Goal: Find specific page/section: Find specific page/section

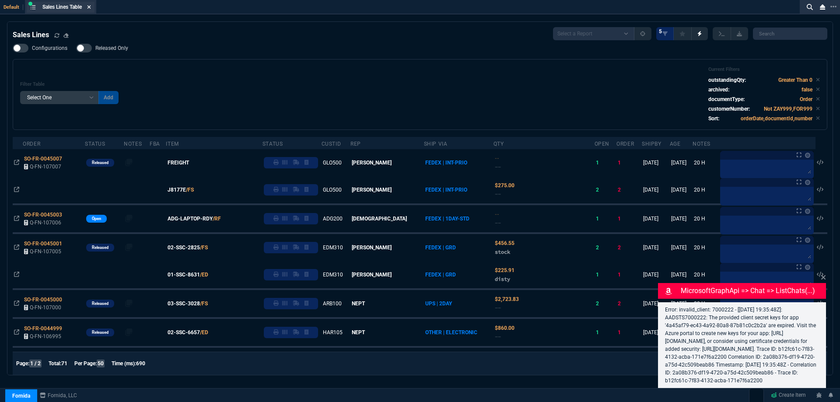
click at [91, 7] on icon at bounding box center [88, 6] width 3 height 3
click at [91, 7] on div "ZT FN Ctrl + K" at bounding box center [420, 7] width 840 height 15
click at [91, 7] on div "ZT FN Ctrl + K" at bounding box center [417, 7] width 835 height 15
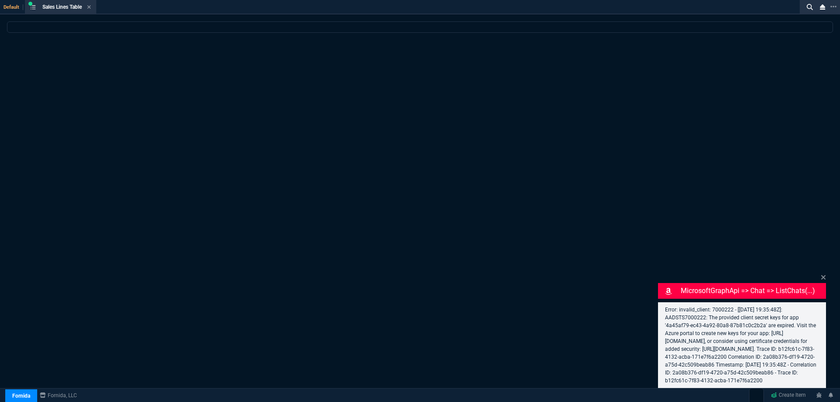
select select
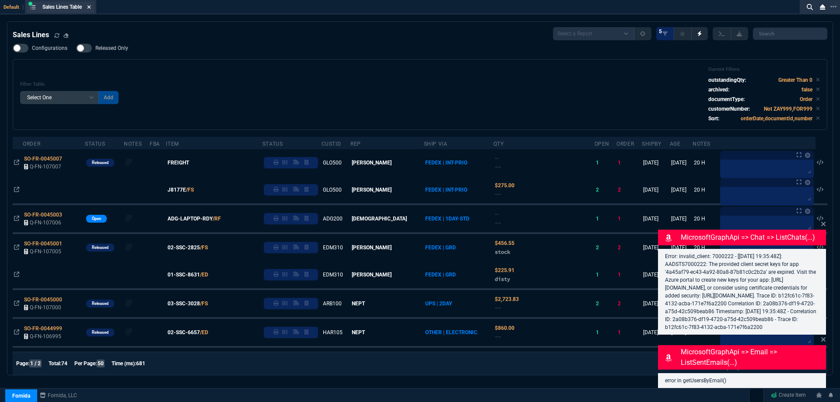
click at [89, 9] on icon at bounding box center [89, 6] width 4 height 5
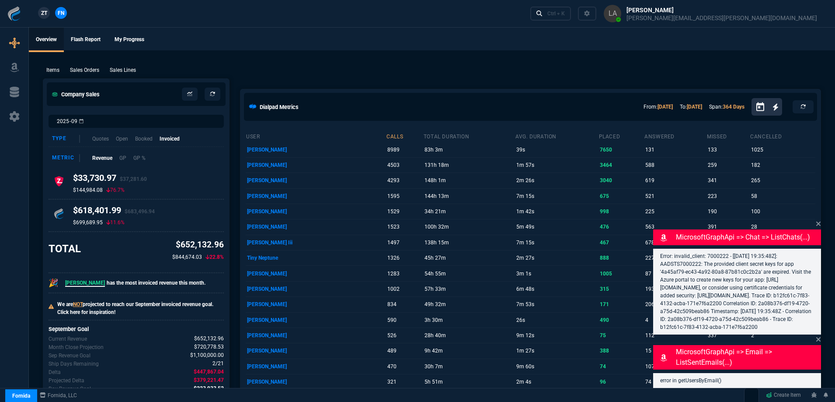
click at [818, 214] on div "user calls total duration avg. duration placed answered missed cancelled [PERSO…" at bounding box center [531, 328] width 580 height 409
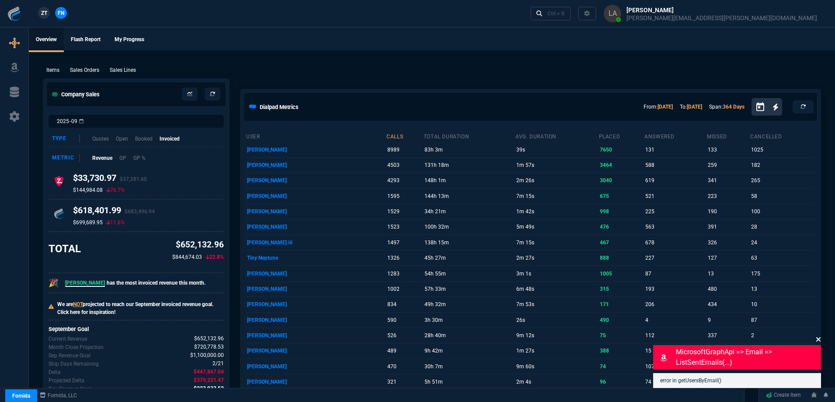
click at [820, 340] on icon at bounding box center [819, 339] width 4 height 4
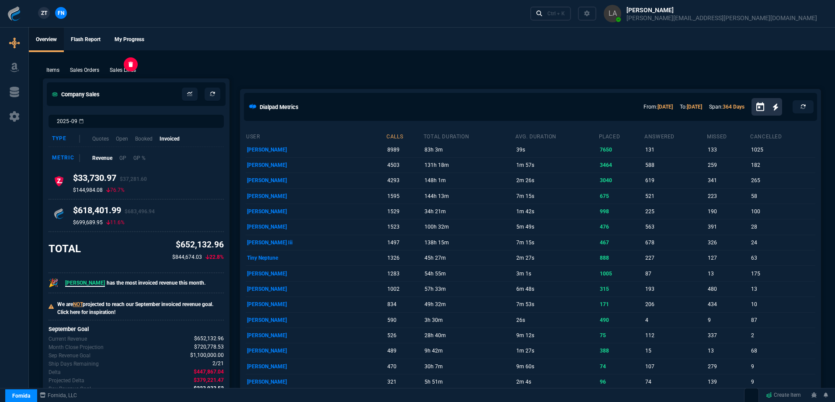
click at [126, 71] on p "Sales Lines" at bounding box center [123, 70] width 26 height 8
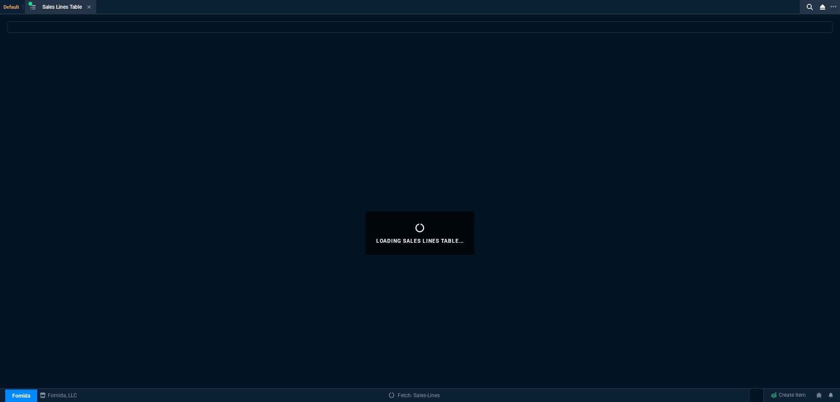
select select
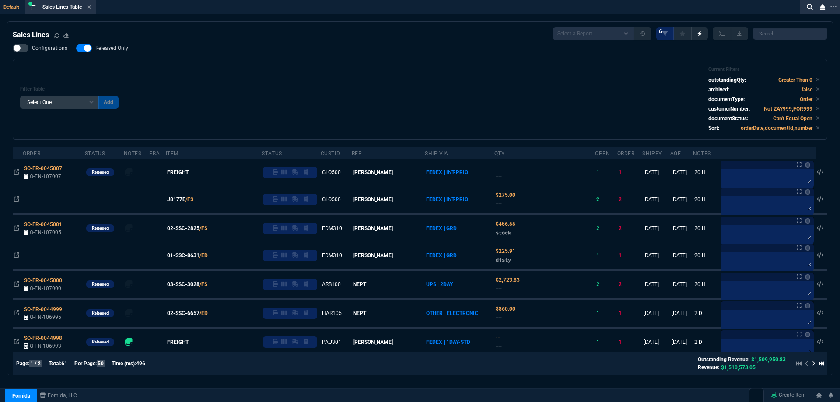
drag, startPoint x: 107, startPoint y: 41, endPoint x: 110, endPoint y: 46, distance: 6.1
click at [110, 46] on span "Released Only" at bounding box center [111, 48] width 33 height 7
click at [76, 48] on input "Released Only" at bounding box center [76, 48] width 0 height 0
checkbox input "false"
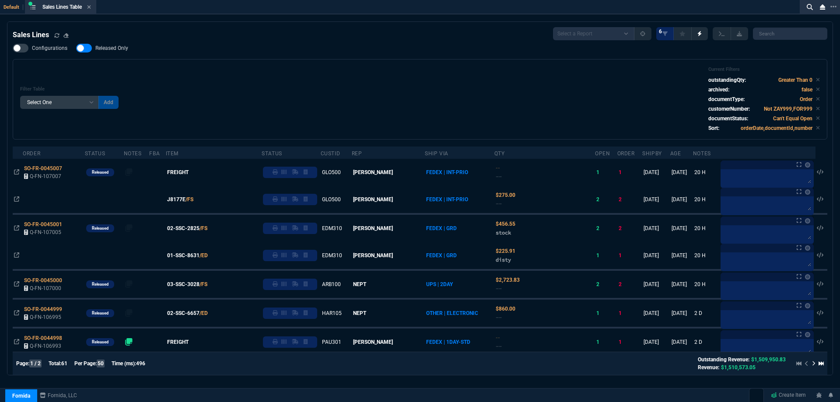
click at [293, 72] on div "Filter Table Select One Add Filter () Age () ATS () Cond (itemVariantCode) Cust…" at bounding box center [420, 99] width 800 height 66
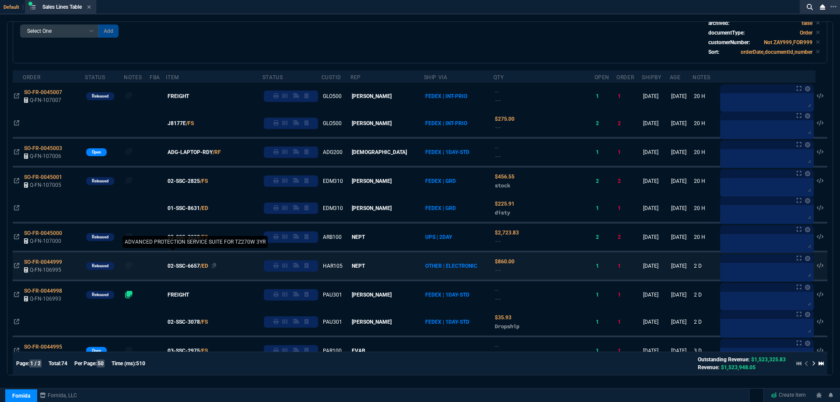
scroll to position [87, 0]
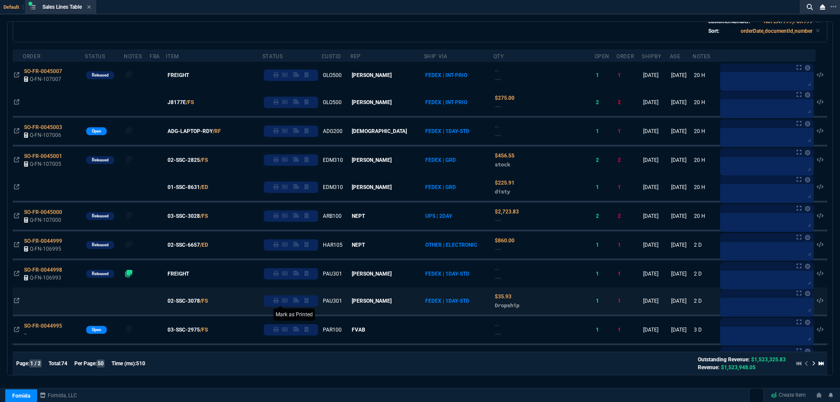
click at [279, 300] on icon at bounding box center [275, 300] width 5 height 5
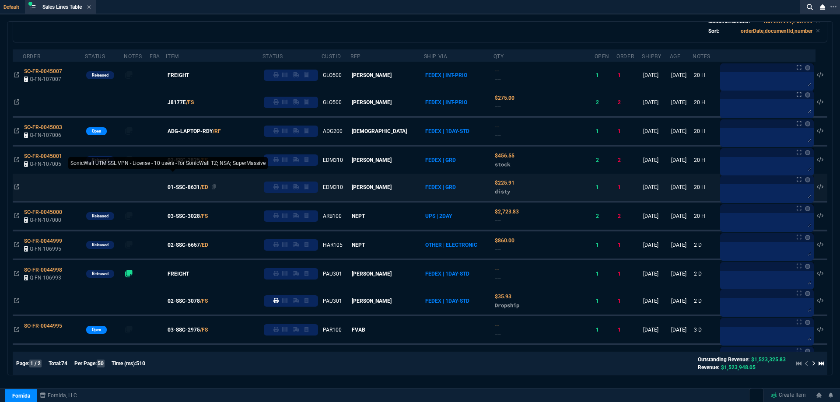
scroll to position [0, 0]
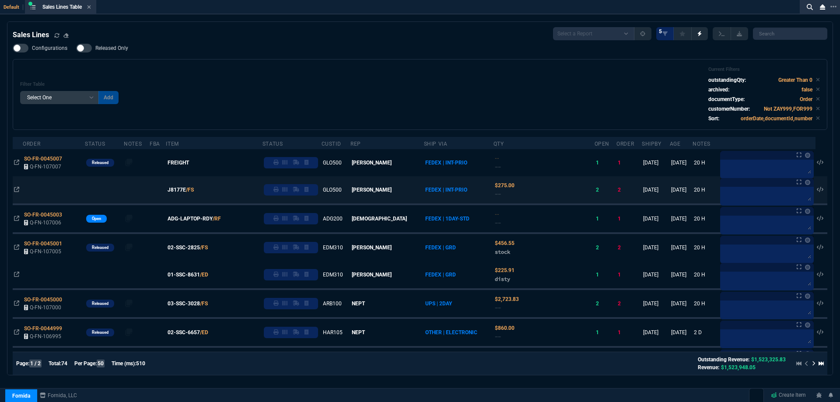
drag, startPoint x: 199, startPoint y: 303, endPoint x: 279, endPoint y: 238, distance: 102.9
click at [199, 304] on span "03-SSC-3028" at bounding box center [184, 304] width 32 height 8
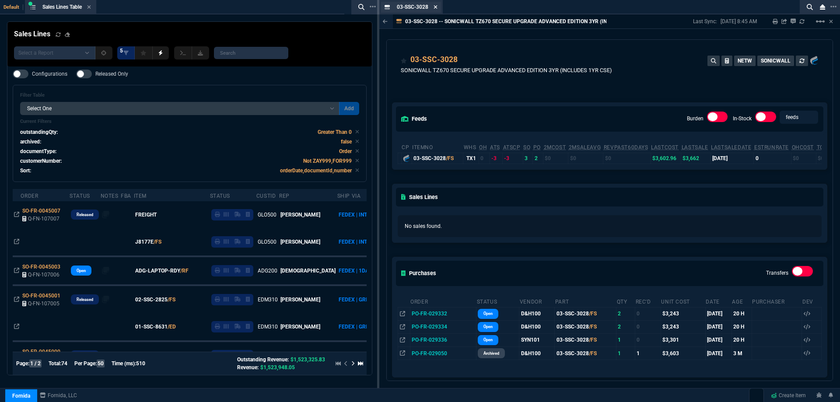
click at [435, 9] on icon at bounding box center [435, 6] width 4 height 5
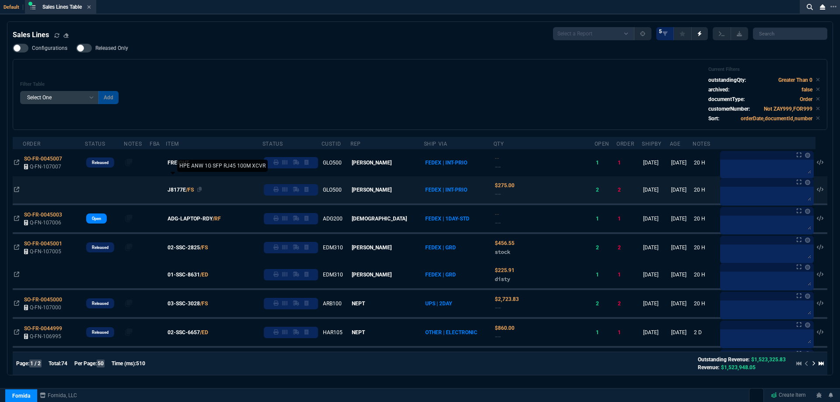
click at [186, 192] on span "J8177E" at bounding box center [177, 190] width 18 height 8
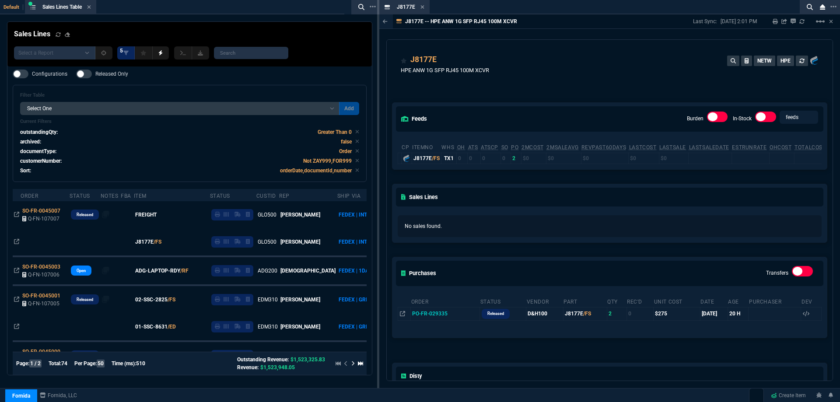
drag, startPoint x: 423, startPoint y: 8, endPoint x: 417, endPoint y: 20, distance: 13.1
click at [423, 8] on icon at bounding box center [422, 6] width 3 height 3
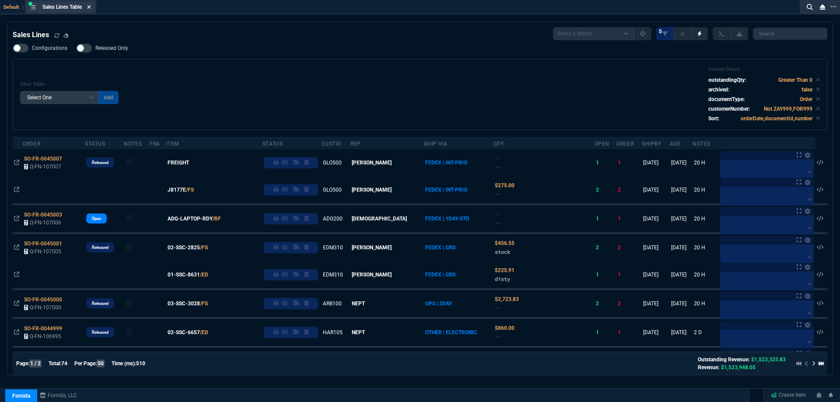
click at [91, 5] on icon at bounding box center [89, 6] width 4 height 5
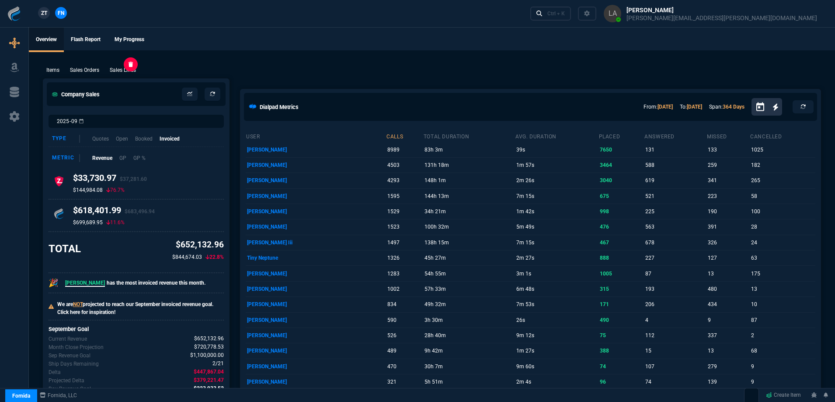
click at [129, 72] on p "Sales Lines" at bounding box center [123, 70] width 26 height 8
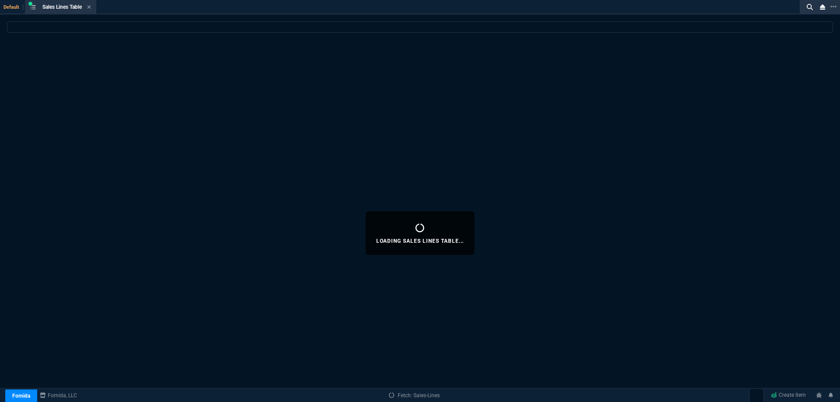
select select
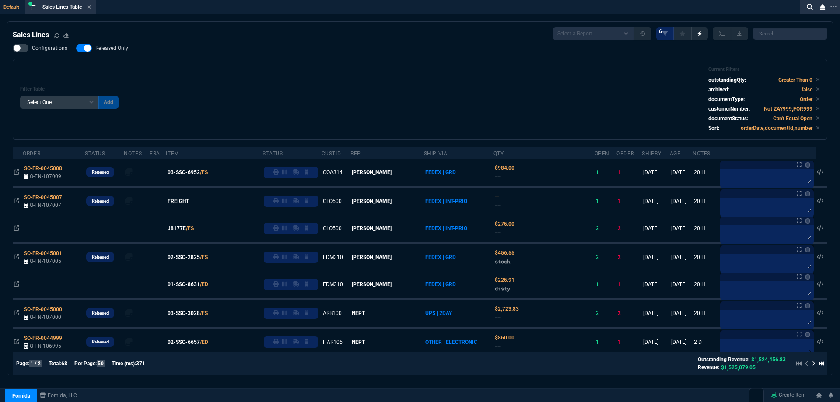
click at [109, 49] on span "Released Only" at bounding box center [111, 48] width 33 height 7
click at [76, 49] on input "Released Only" at bounding box center [76, 48] width 0 height 0
checkbox input "false"
click at [294, 60] on div "Filter Table Select One Add Filter () Age () ATS () Cond (itemVariantCode) Cust…" at bounding box center [420, 99] width 814 height 80
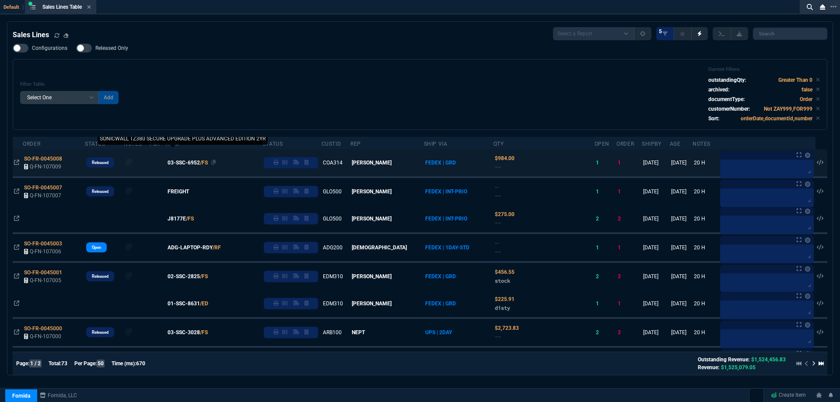
click at [194, 164] on span "03-SSC-6952" at bounding box center [184, 163] width 32 height 8
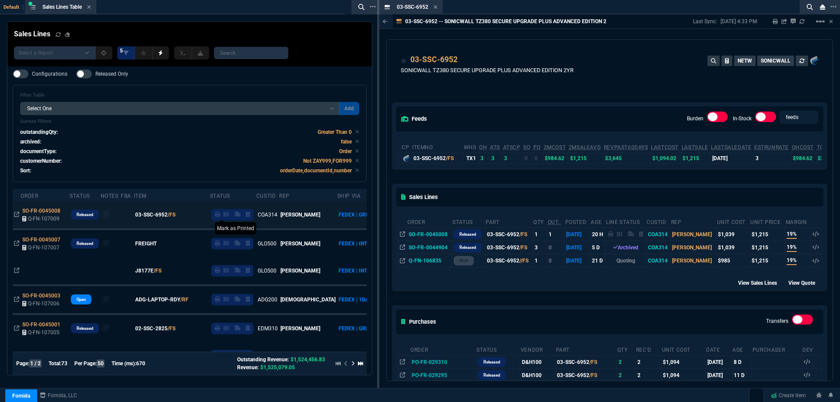
click at [215, 216] on icon at bounding box center [217, 214] width 5 height 5
click at [435, 6] on icon at bounding box center [435, 6] width 3 height 3
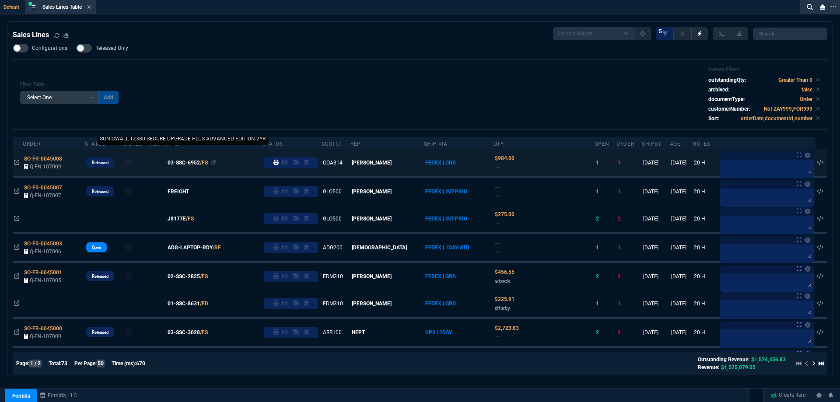
click at [186, 218] on span "J8177E" at bounding box center [177, 219] width 18 height 8
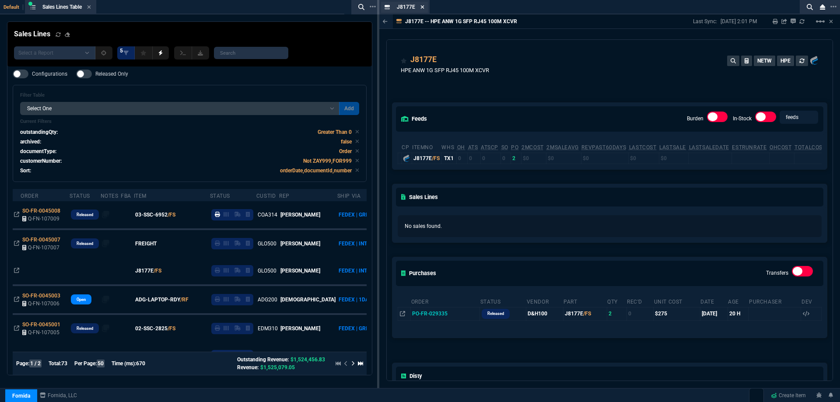
click at [422, 6] on icon at bounding box center [422, 6] width 4 height 5
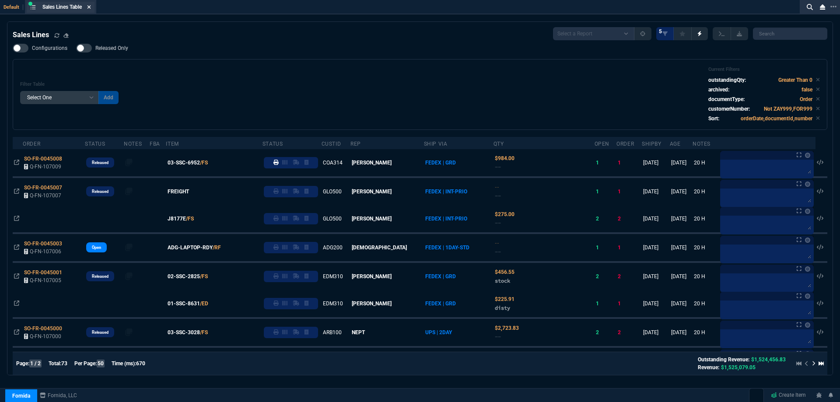
click at [91, 8] on icon at bounding box center [89, 6] width 4 height 5
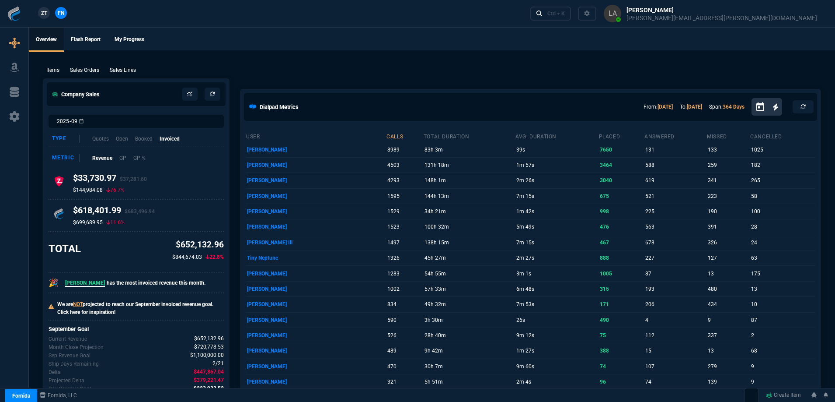
click at [45, 14] on span "ZT" at bounding box center [44, 13] width 6 height 8
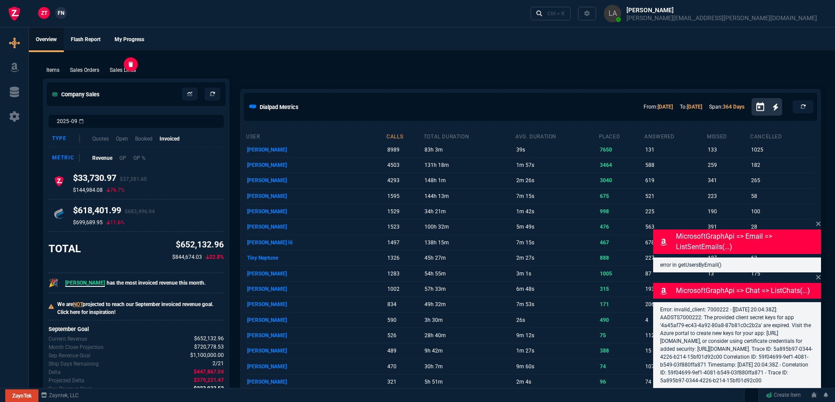
click at [119, 70] on p "Sales Lines" at bounding box center [123, 70] width 26 height 8
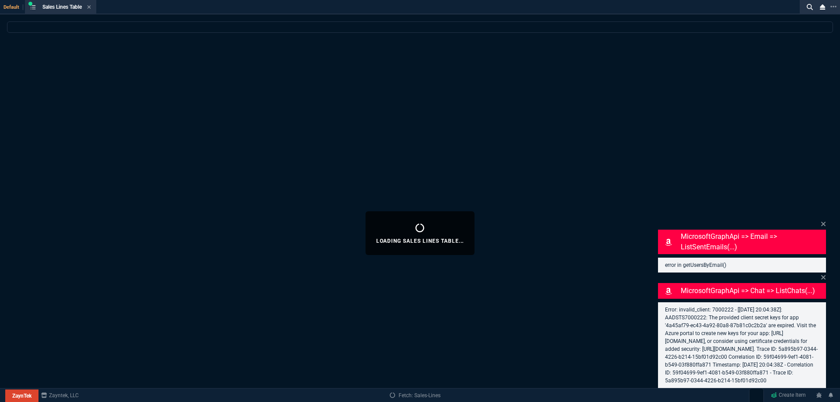
select select
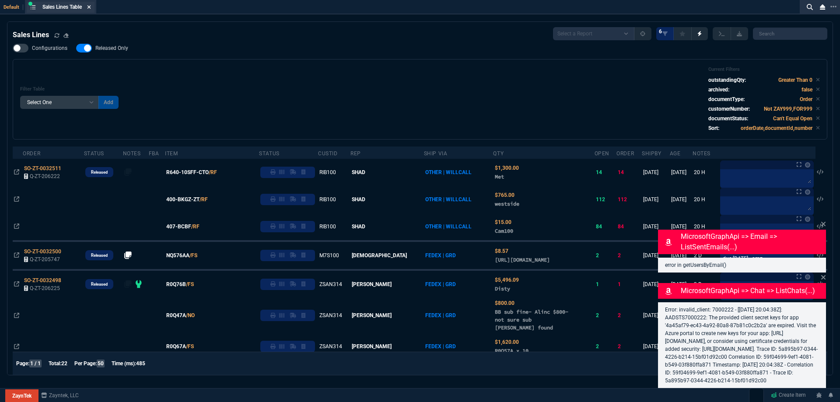
click at [91, 7] on icon at bounding box center [88, 6] width 3 height 3
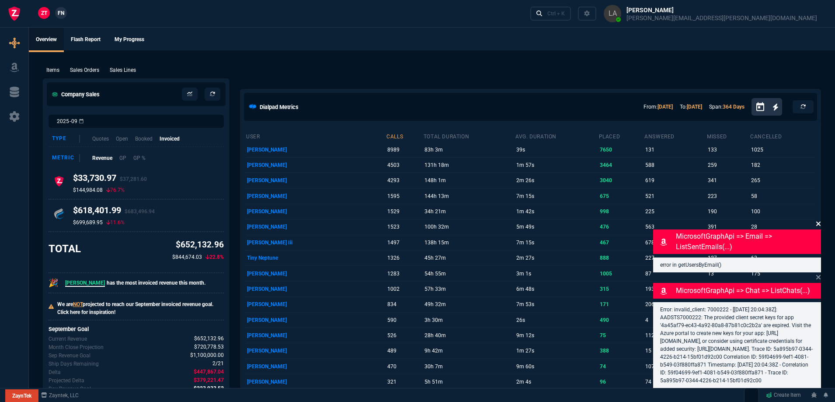
click at [818, 220] on icon at bounding box center [818, 223] width 5 height 7
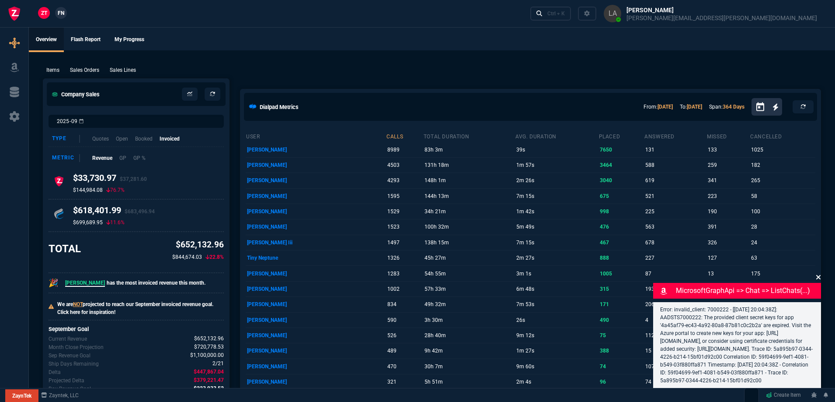
click at [818, 275] on icon at bounding box center [819, 277] width 4 height 4
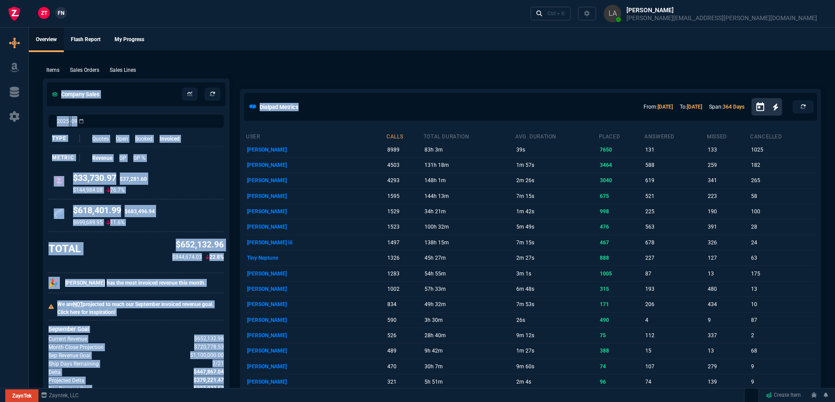
drag, startPoint x: 408, startPoint y: 63, endPoint x: 436, endPoint y: 80, distance: 32.3
click at [415, 66] on div "Items Sales Orders Sales Lines Add Link" at bounding box center [432, 69] width 779 height 10
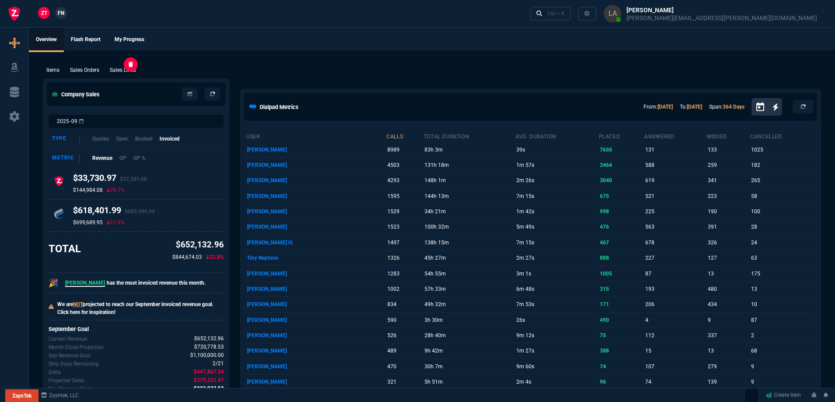
click at [126, 73] on p "Sales Lines" at bounding box center [123, 70] width 26 height 8
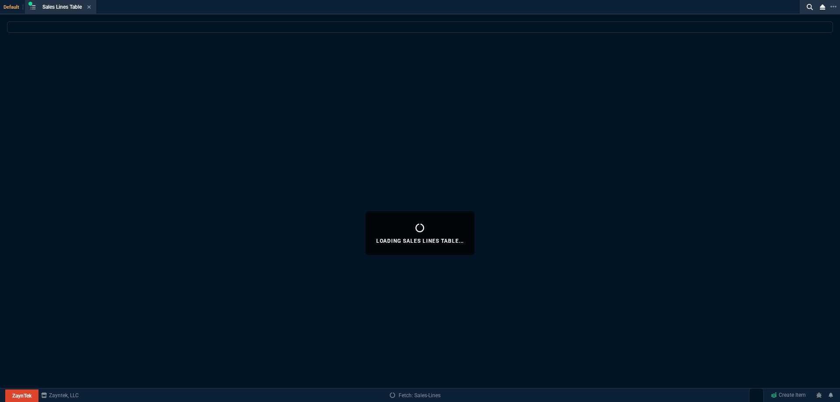
select select
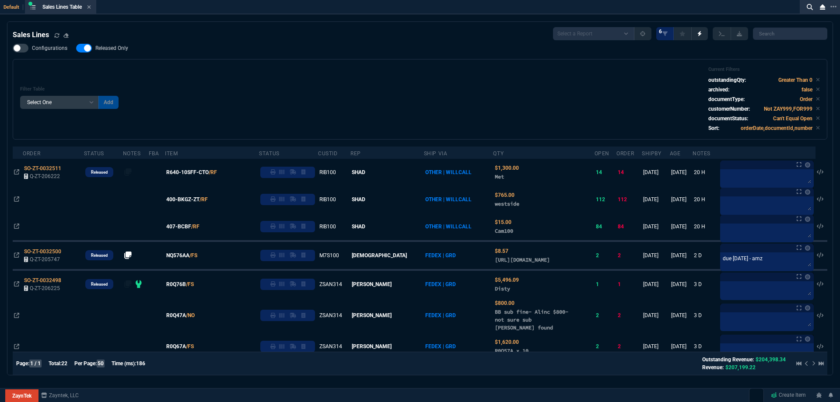
click at [110, 49] on span "Released Only" at bounding box center [111, 48] width 33 height 7
click at [76, 49] on input "Released Only" at bounding box center [76, 48] width 0 height 0
checkbox input "false"
click at [298, 83] on div "Filter Table Select One Add Filter () Age () ATS () Cond (itemVariantCode) Cust…" at bounding box center [420, 99] width 800 height 66
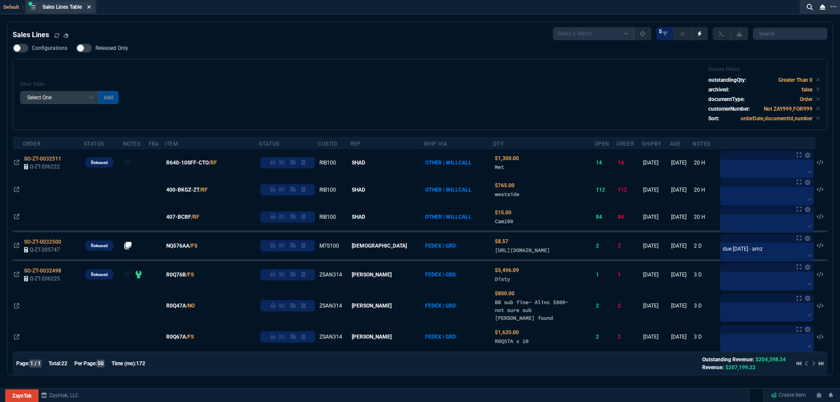
click at [89, 9] on icon at bounding box center [89, 6] width 4 height 5
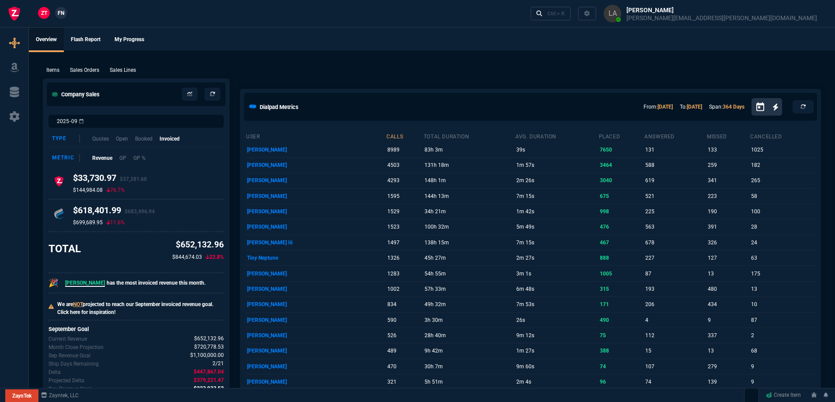
click at [59, 14] on span "FN" at bounding box center [61, 13] width 7 height 8
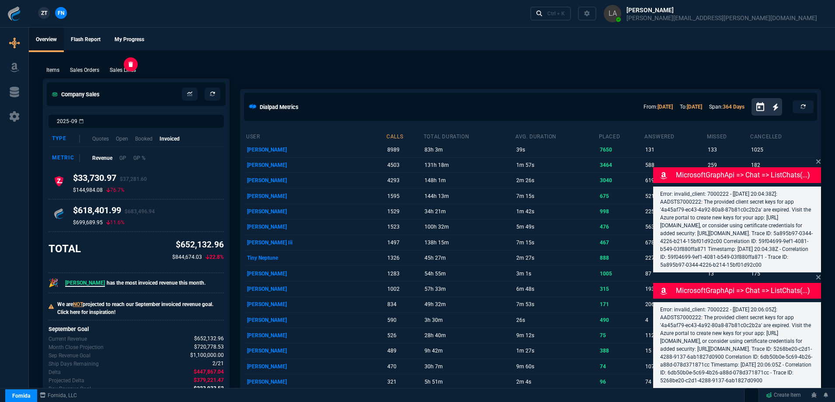
click at [129, 67] on p "Sales Lines" at bounding box center [123, 70] width 26 height 8
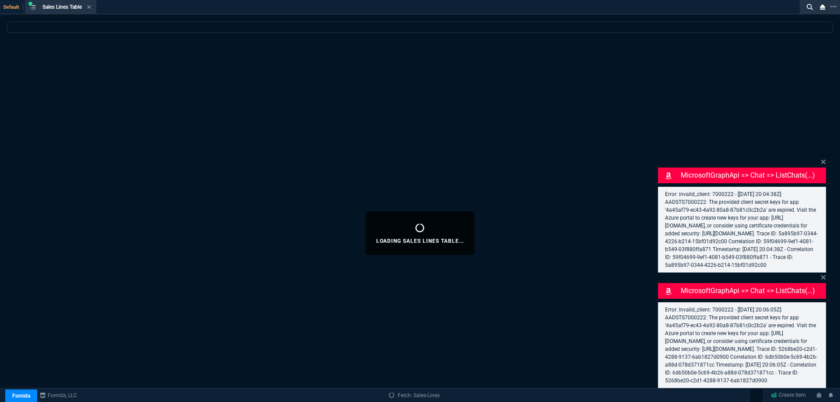
select select
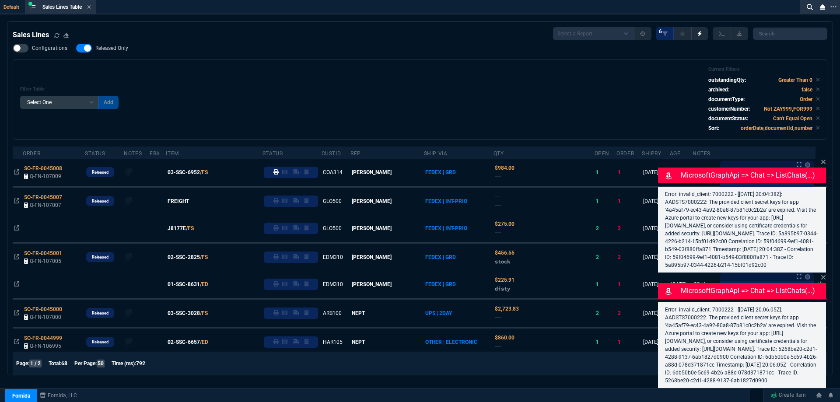
click at [117, 47] on span "Released Only" at bounding box center [111, 48] width 33 height 7
click at [76, 48] on input "Released Only" at bounding box center [76, 48] width 0 height 0
checkbox input "false"
click at [264, 67] on div "Filter Table Select One Add Filter () Age () ATS () Cond (itemVariantCode) Cust…" at bounding box center [420, 99] width 800 height 66
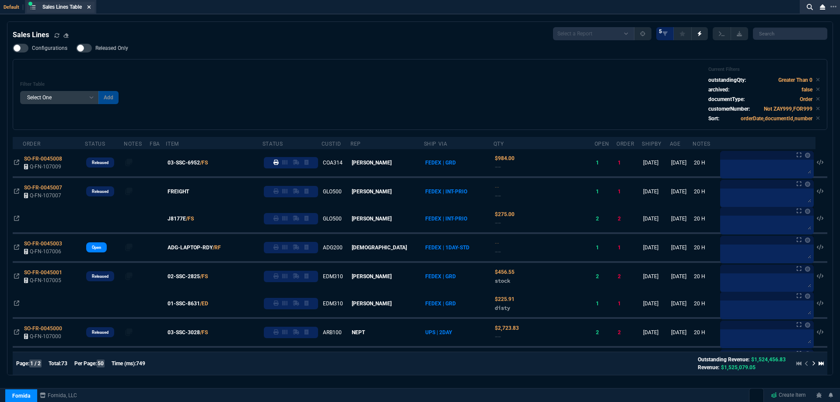
click at [89, 7] on icon at bounding box center [89, 6] width 4 height 5
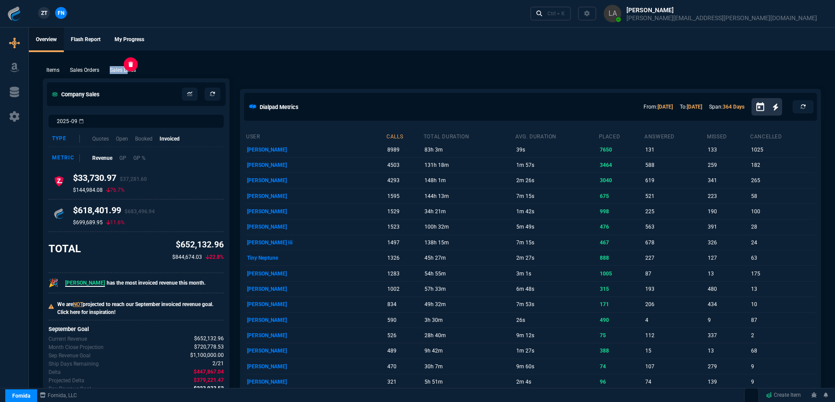
click at [129, 66] on div "Items Sales Orders Sales Lines Add Link" at bounding box center [432, 69] width 779 height 10
click at [129, 69] on p "Sales Lines" at bounding box center [123, 70] width 26 height 8
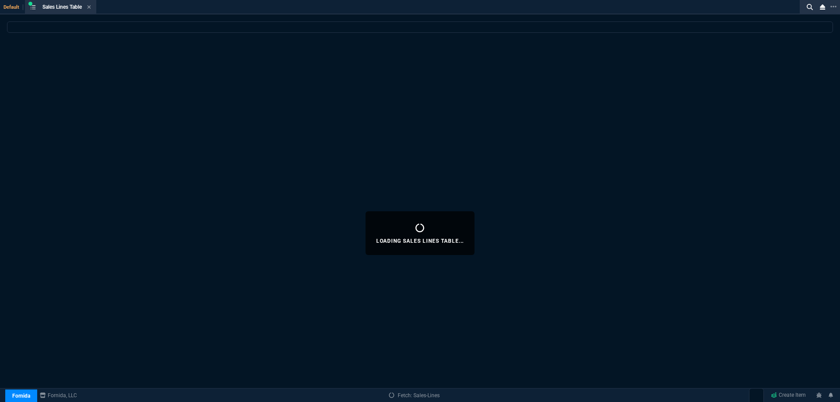
select select
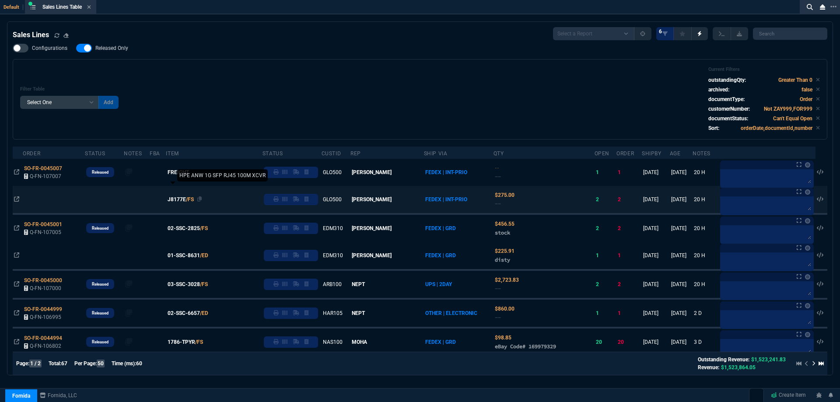
click at [186, 197] on span "J8177E" at bounding box center [177, 200] width 18 height 8
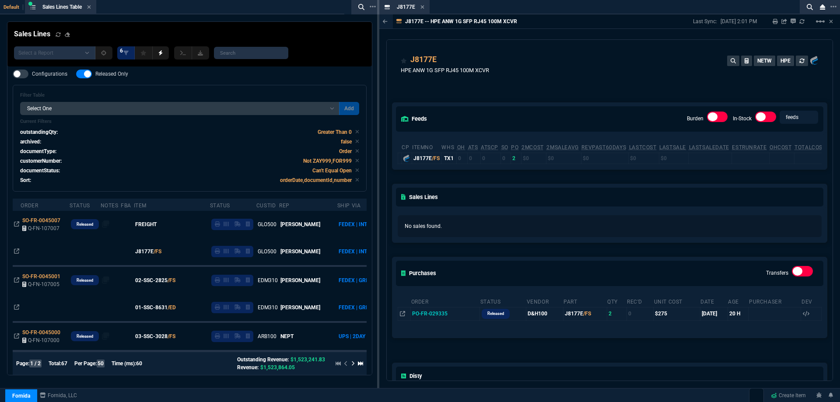
drag, startPoint x: 422, startPoint y: 5, endPoint x: 438, endPoint y: 24, distance: 25.1
click at [422, 5] on icon at bounding box center [422, 6] width 4 height 5
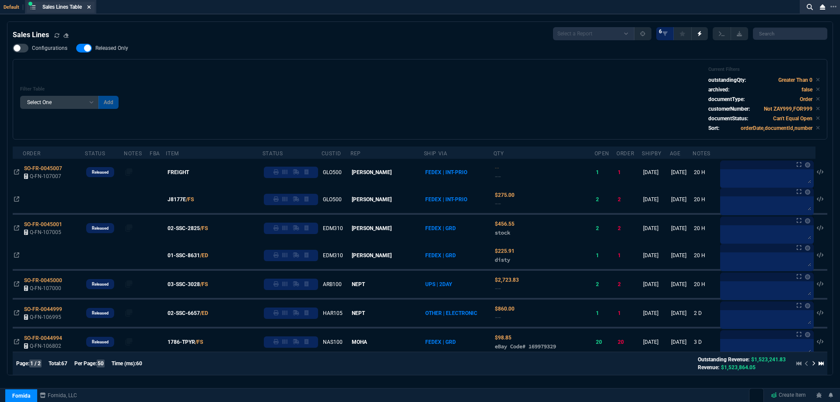
click at [90, 10] on fa-icon at bounding box center [89, 7] width 4 height 6
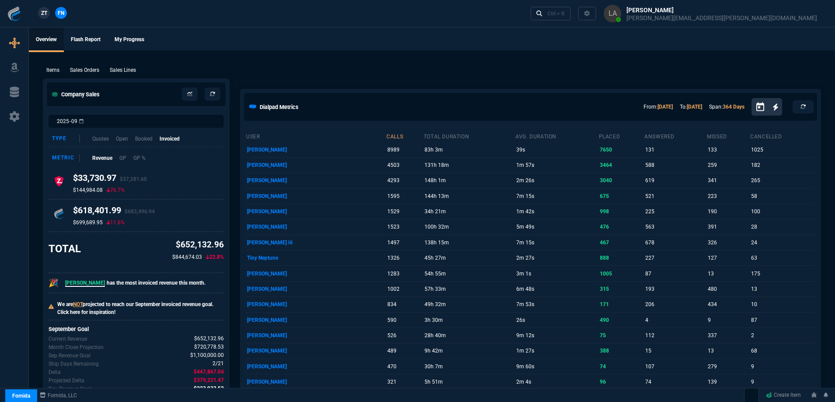
click at [47, 17] on span "ZT" at bounding box center [44, 13] width 6 height 8
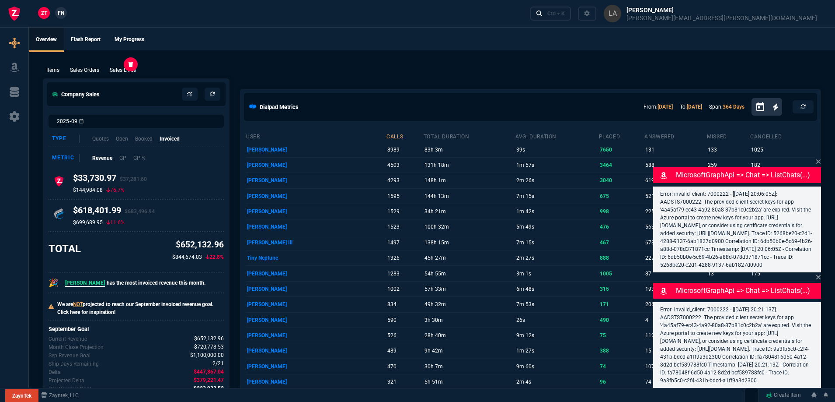
click at [121, 70] on p "Sales Lines" at bounding box center [123, 70] width 26 height 8
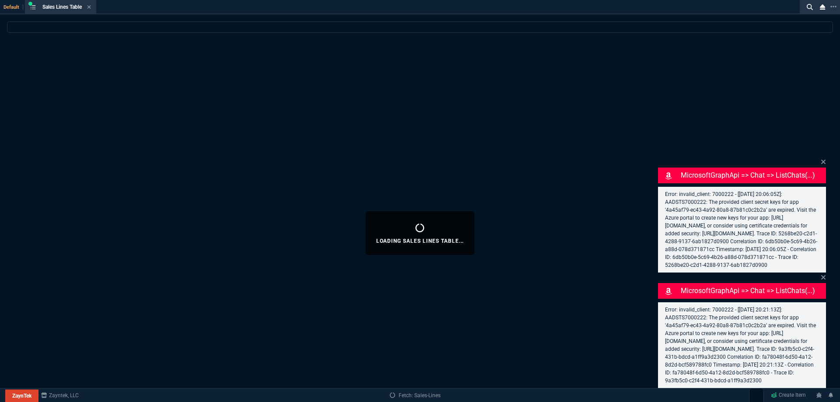
select select
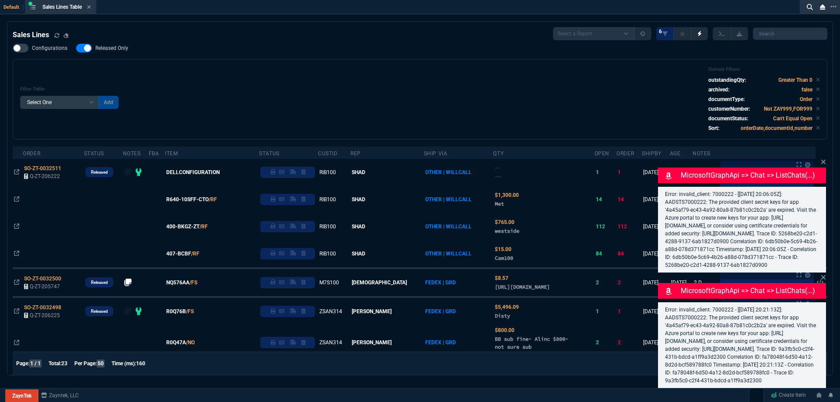
click at [108, 49] on span "Released Only" at bounding box center [111, 48] width 33 height 7
click at [76, 49] on input "Released Only" at bounding box center [76, 48] width 0 height 0
checkbox input "false"
click at [247, 58] on div "Configurations Released Only Filter Table Select One Add Filter () Age () ATS (…" at bounding box center [420, 92] width 814 height 96
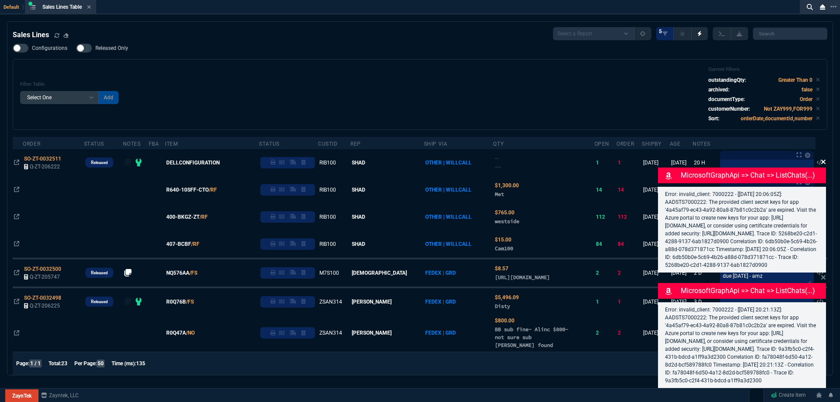
click at [824, 160] on icon at bounding box center [823, 162] width 4 height 4
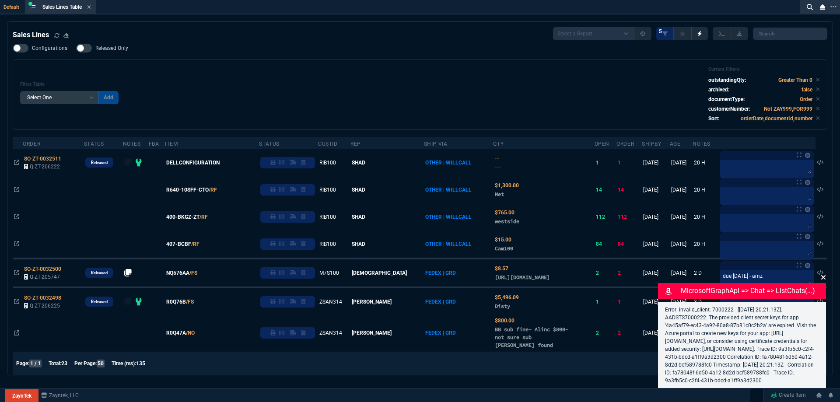
click at [822, 278] on icon at bounding box center [823, 277] width 4 height 4
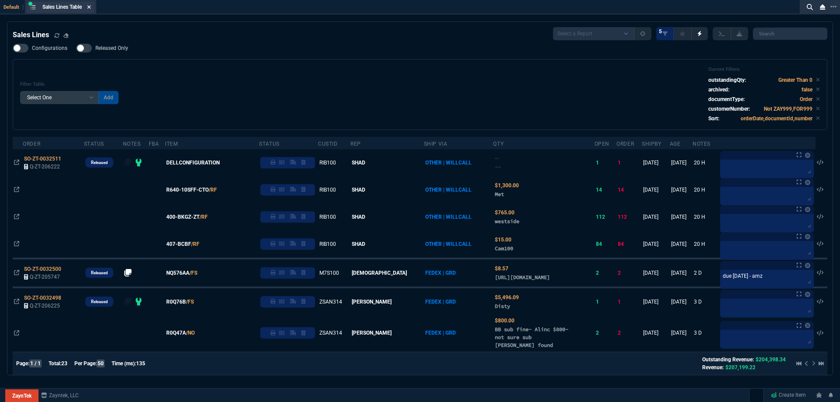
click at [91, 7] on icon at bounding box center [89, 6] width 4 height 5
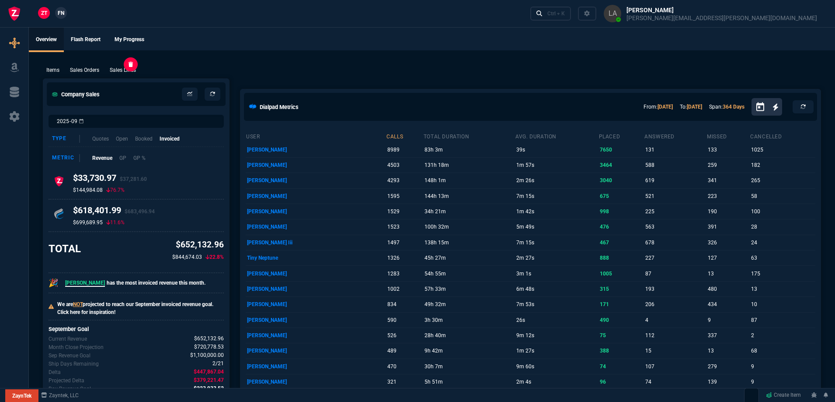
click at [126, 69] on p "Sales Lines" at bounding box center [123, 70] width 26 height 8
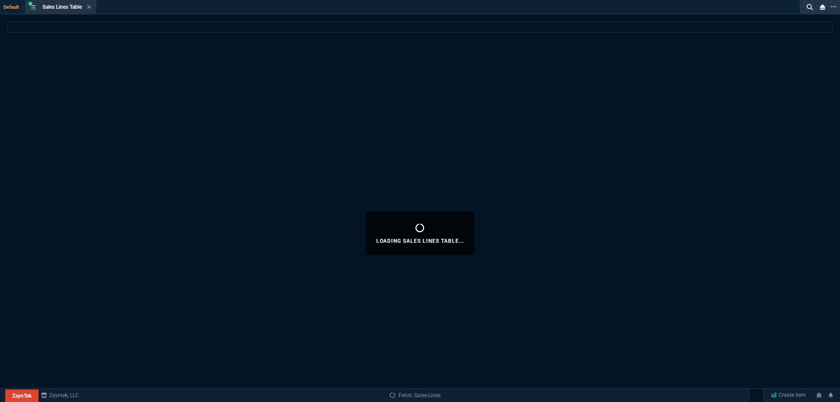
select select
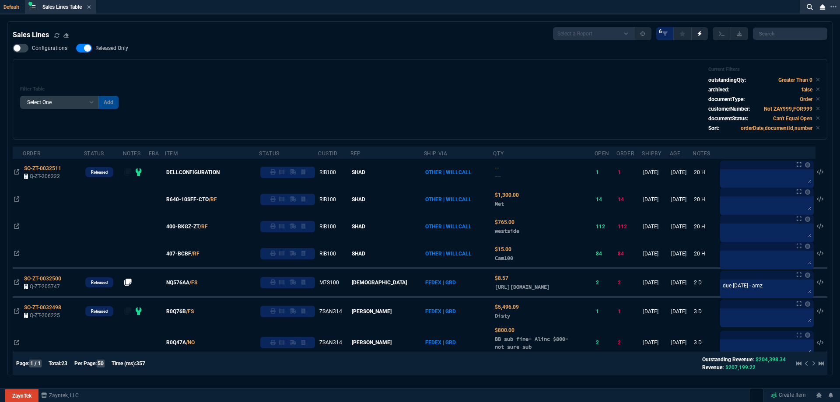
click at [364, 88] on div "Filter Table Select One Add Filter () Age () ATS () Cond (itemVariantCode) Cust…" at bounding box center [420, 99] width 800 height 66
click at [110, 45] on label "Released Only" at bounding box center [106, 48] width 61 height 9
click at [76, 48] on input "Released Only" at bounding box center [76, 48] width 0 height 0
checkbox input "false"
click at [285, 70] on div "Filter Table Select One Add Filter () Age () ATS () Cond (itemVariantCode) Cust…" at bounding box center [420, 99] width 800 height 66
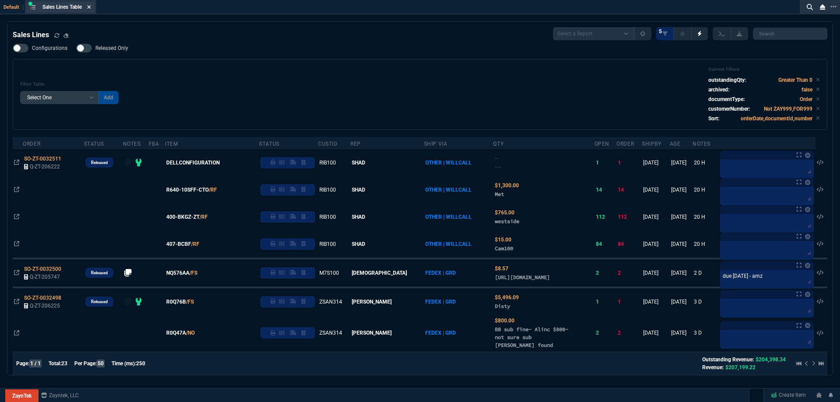
click at [91, 9] on icon at bounding box center [89, 6] width 4 height 5
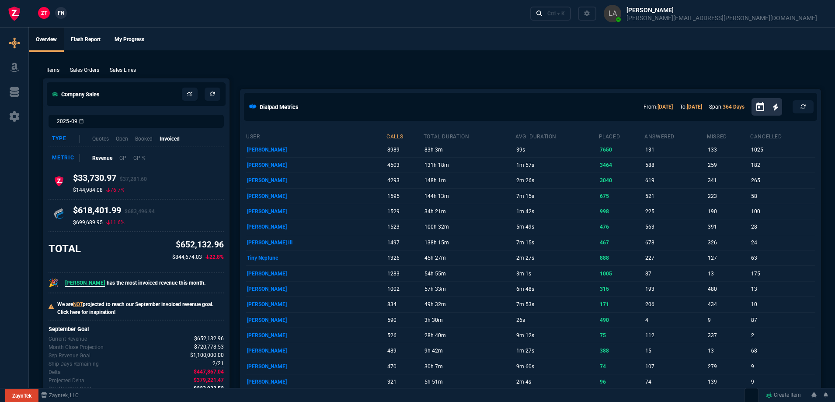
click at [64, 16] on span "FN" at bounding box center [61, 13] width 7 height 8
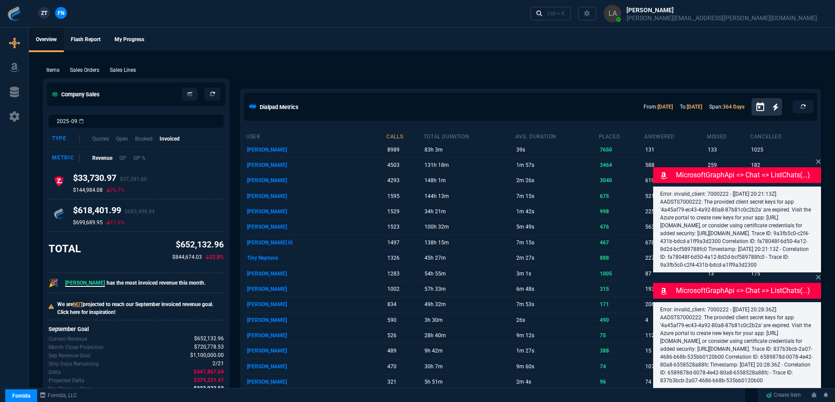
click at [126, 68] on p "Sales Lines" at bounding box center [123, 70] width 26 height 8
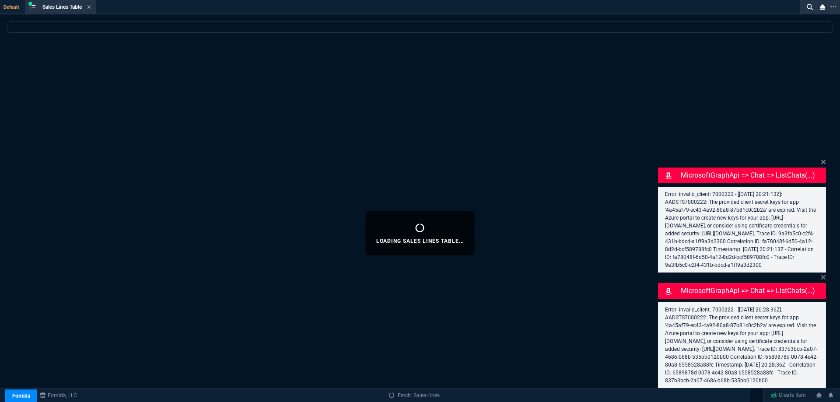
select select
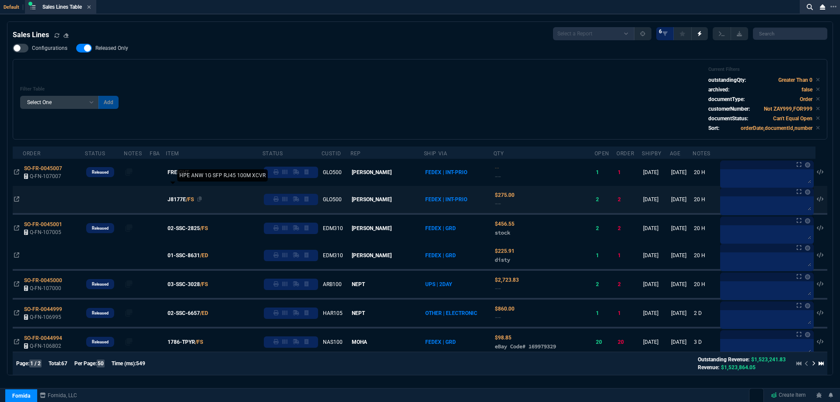
click at [186, 201] on span "J8177E" at bounding box center [177, 200] width 18 height 8
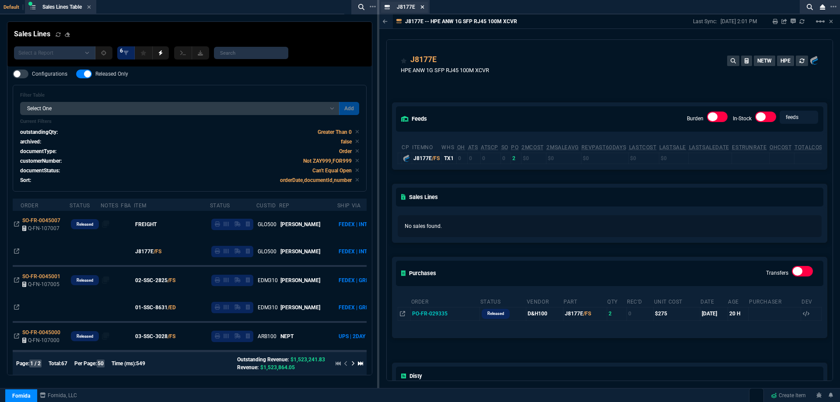
click at [421, 10] on fa-icon at bounding box center [422, 7] width 4 height 6
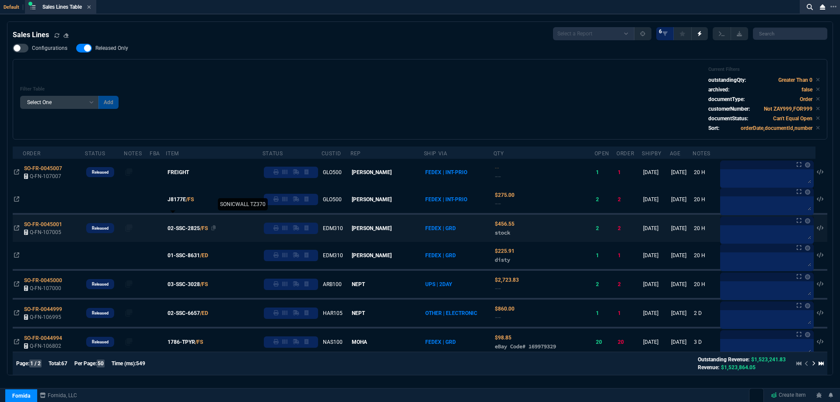
click at [192, 229] on span "02-SSC-2825" at bounding box center [184, 228] width 32 height 8
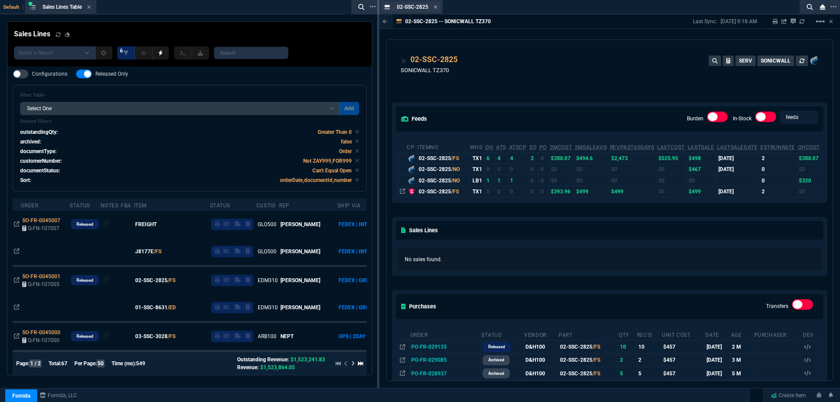
click at [438, 7] on div "02-SSC-2825 Item" at bounding box center [411, 7] width 60 height 11
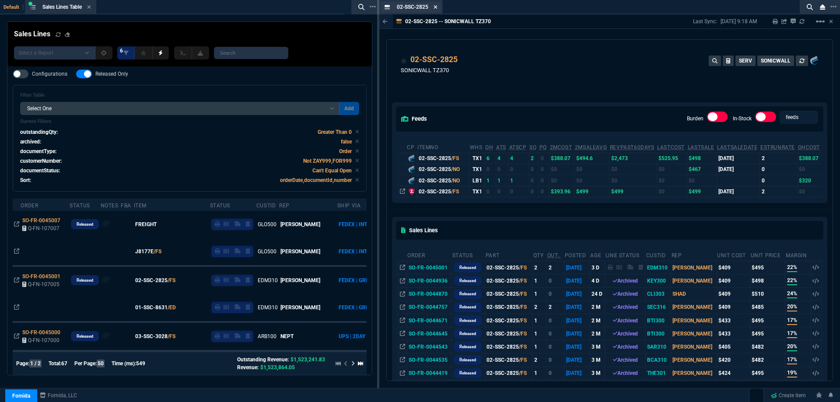
click at [436, 5] on icon at bounding box center [435, 6] width 4 height 5
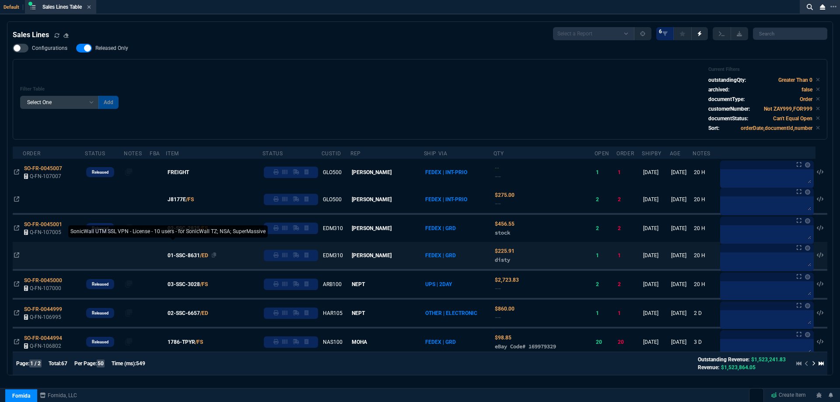
click at [199, 256] on span "01-SSC-8631" at bounding box center [184, 256] width 32 height 8
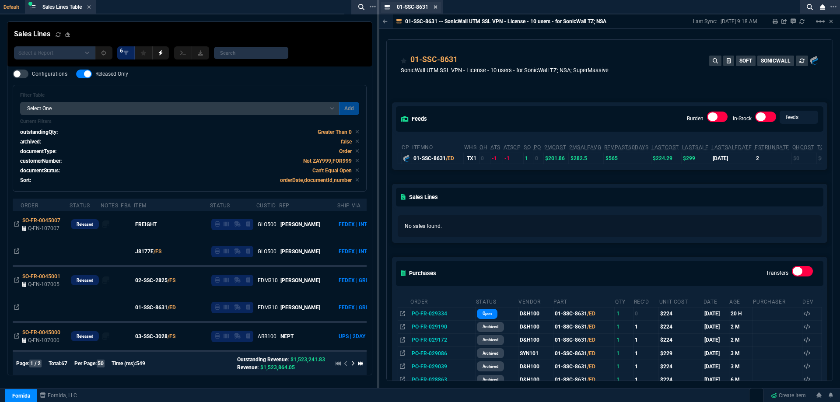
click at [436, 8] on icon at bounding box center [435, 6] width 4 height 5
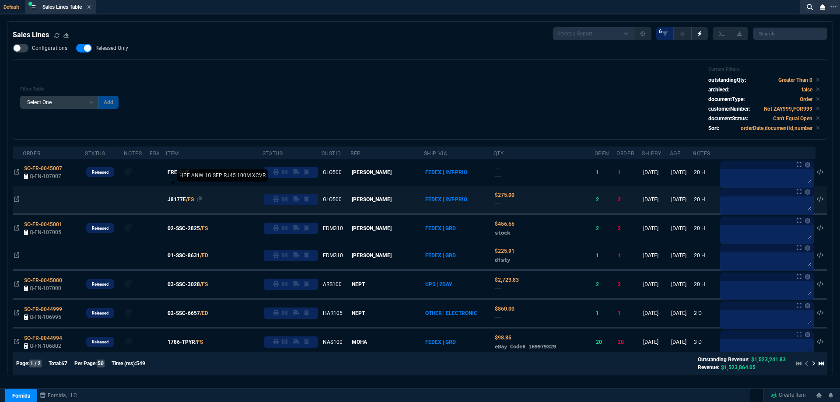
click at [184, 198] on span "J8177E" at bounding box center [177, 200] width 18 height 8
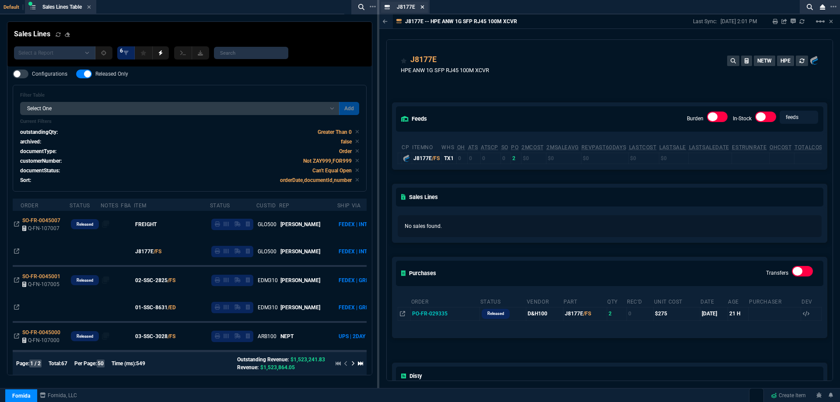
click at [422, 9] on icon at bounding box center [422, 6] width 4 height 5
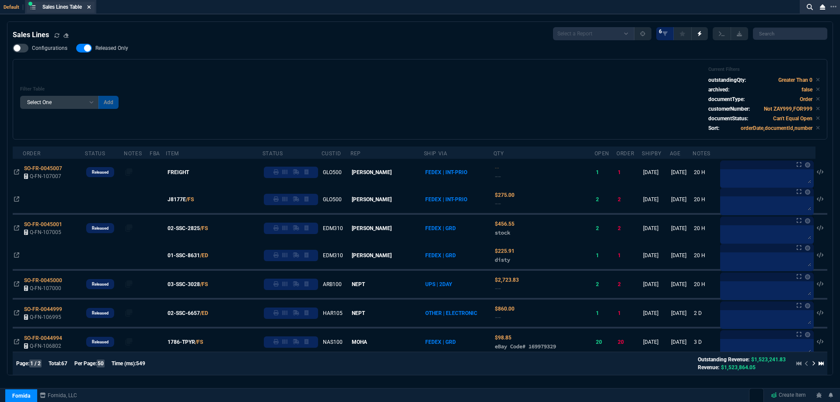
click at [91, 8] on icon at bounding box center [89, 6] width 4 height 5
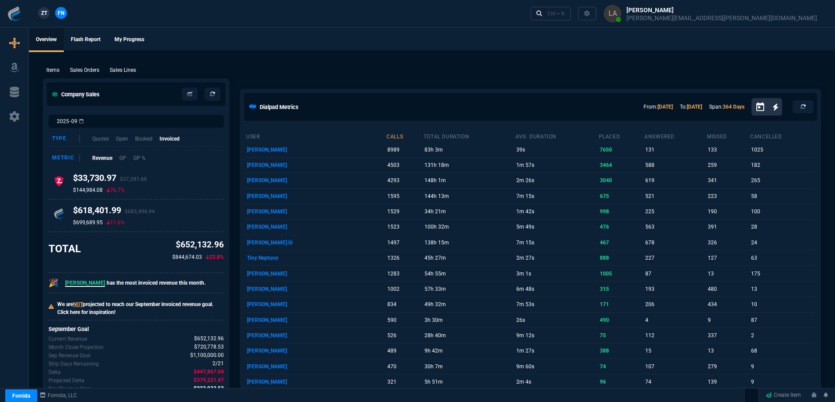
click at [49, 15] on link "ZT" at bounding box center [44, 13] width 12 height 12
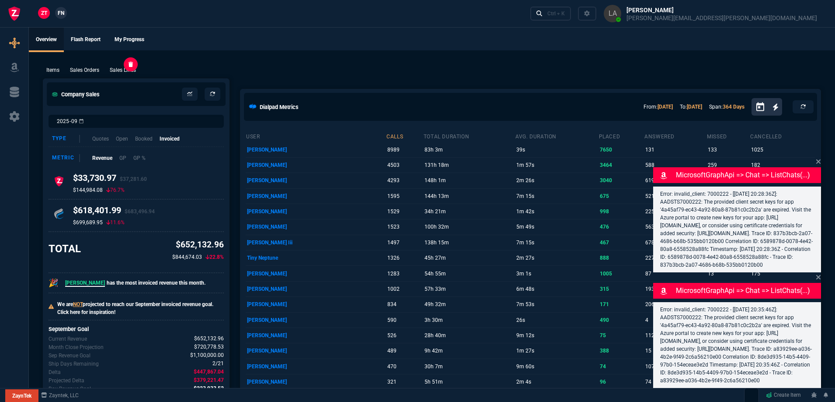
click at [117, 69] on p "Sales Lines" at bounding box center [123, 70] width 26 height 8
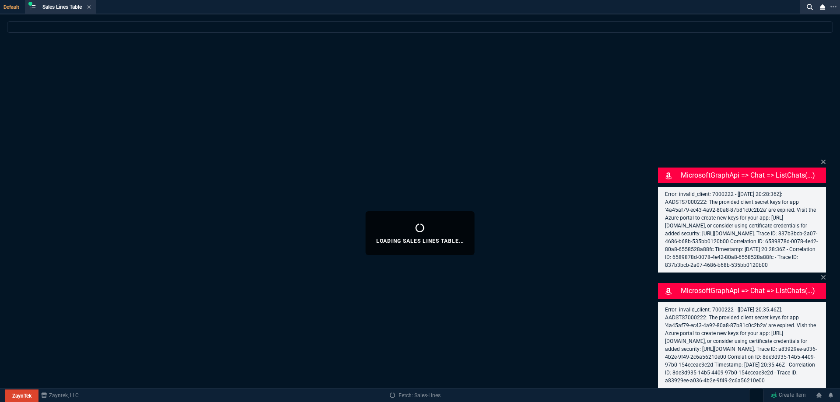
select select
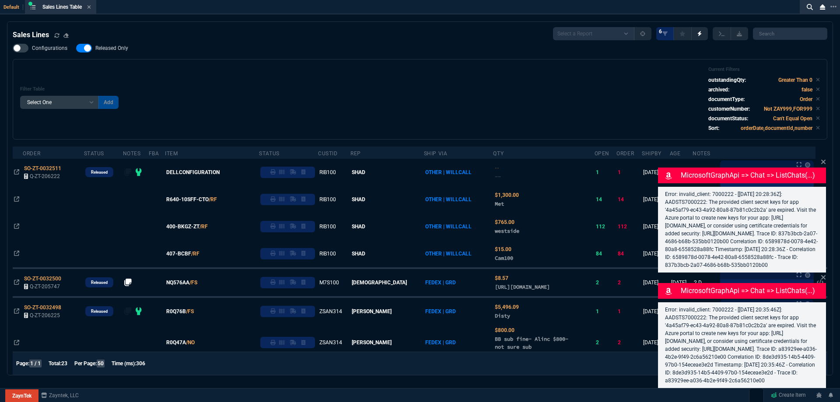
click at [117, 45] on span "Released Only" at bounding box center [111, 48] width 33 height 7
click at [76, 48] on input "Released Only" at bounding box center [76, 48] width 0 height 0
checkbox input "false"
click at [295, 83] on div "Filter Table Select One Add Filter () Age () ATS () Cond (itemVariantCode) Cust…" at bounding box center [420, 99] width 800 height 66
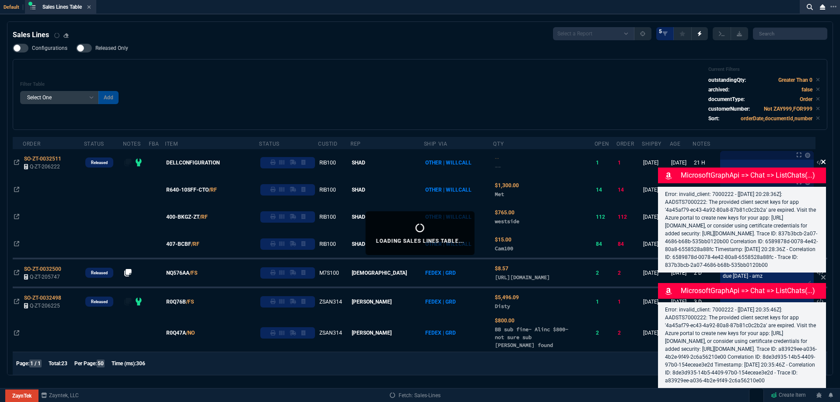
click at [821, 158] on icon at bounding box center [823, 161] width 5 height 7
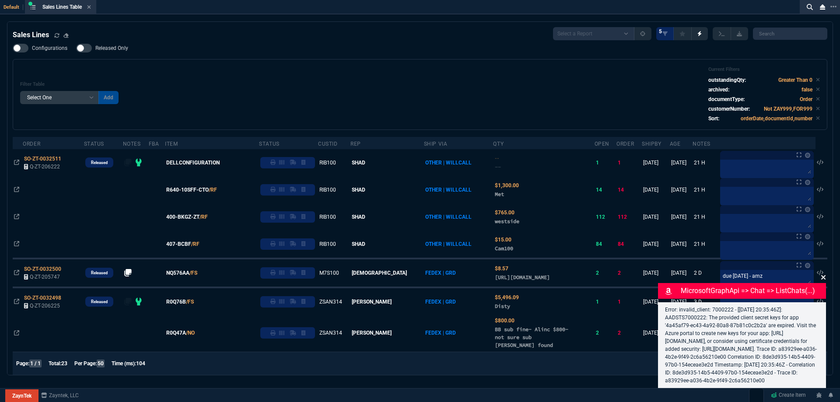
click at [823, 274] on icon at bounding box center [823, 277] width 5 height 7
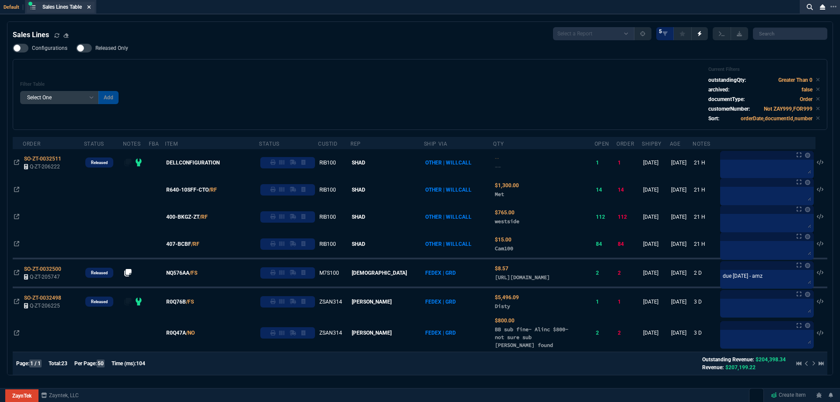
click at [90, 8] on icon at bounding box center [88, 6] width 3 height 3
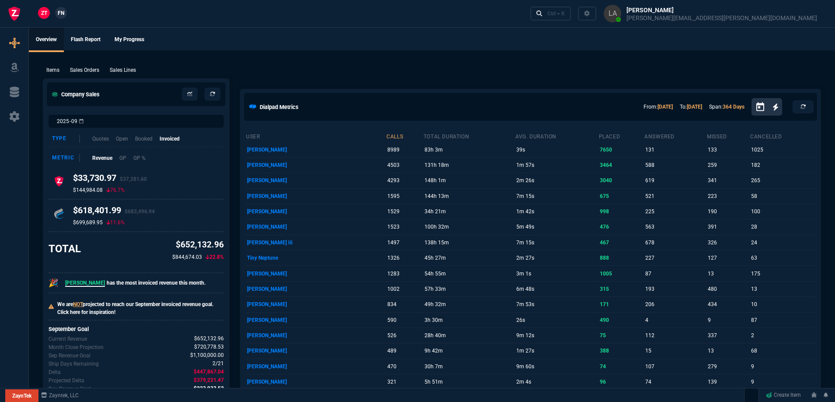
click at [61, 17] on link "FN" at bounding box center [61, 13] width 12 height 12
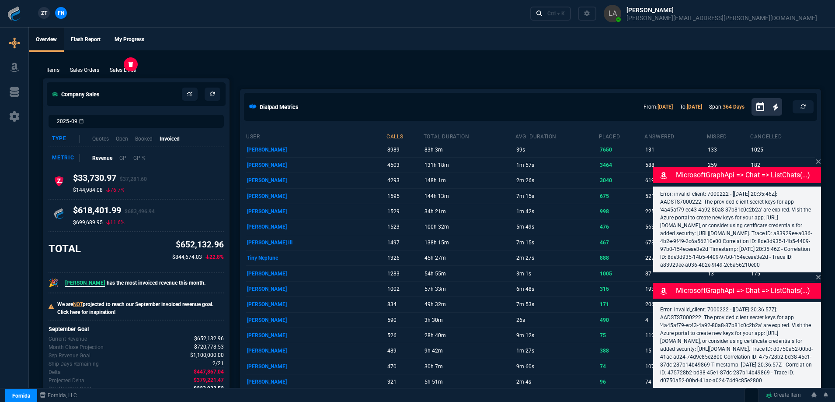
click at [128, 73] on p "Sales Lines" at bounding box center [123, 70] width 26 height 8
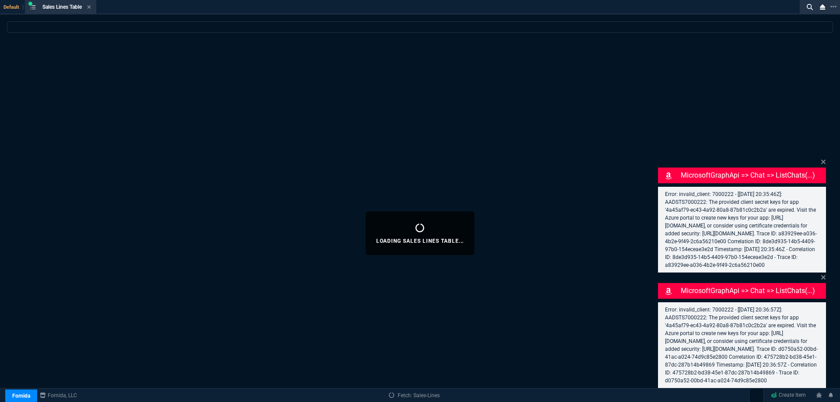
select select
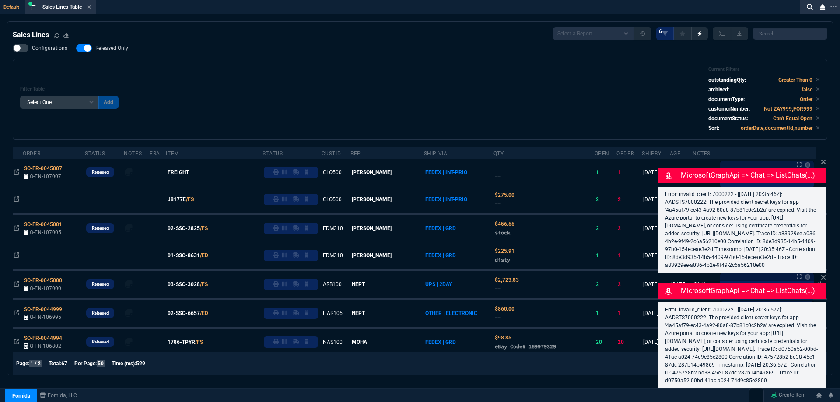
click at [110, 52] on label "Released Only" at bounding box center [106, 48] width 61 height 9
click at [76, 49] on input "Released Only" at bounding box center [76, 48] width 0 height 0
checkbox input "false"
click at [276, 70] on div "Filter Table Select One Add Filter () Age () ATS () Cond (itemVariantCode) Cust…" at bounding box center [420, 99] width 800 height 66
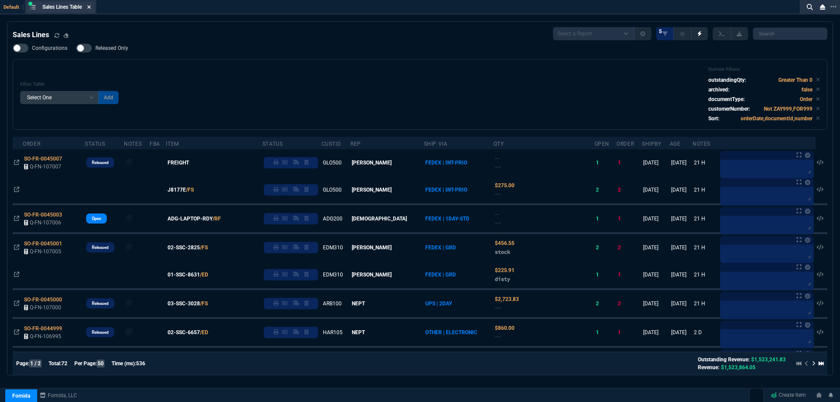
click at [90, 7] on icon at bounding box center [89, 6] width 4 height 5
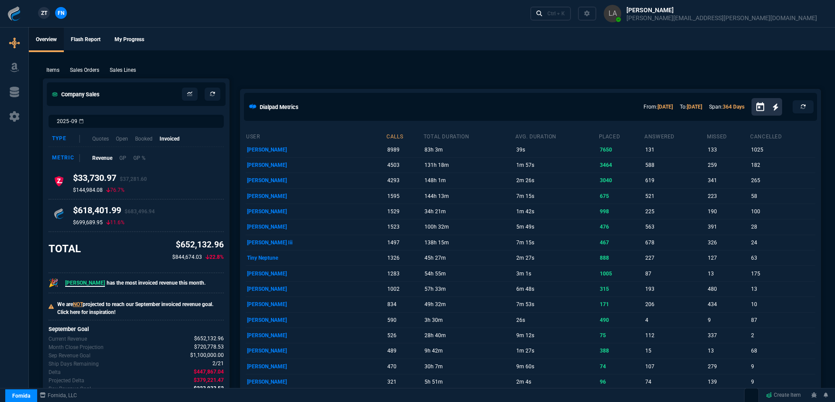
click at [48, 17] on link "ZT" at bounding box center [44, 13] width 12 height 12
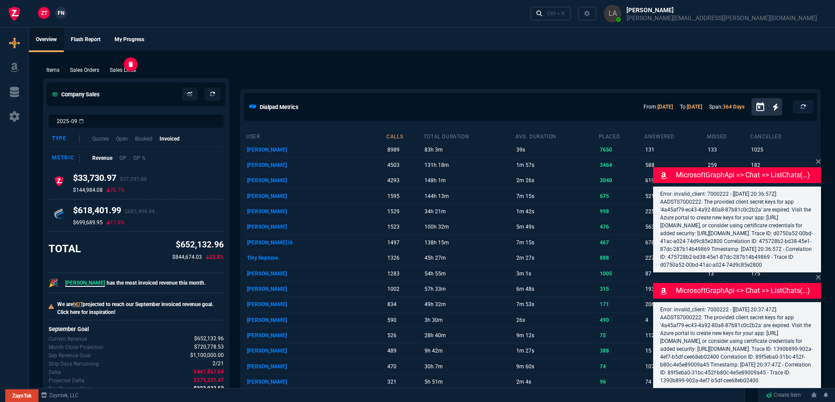
click at [130, 69] on p "Sales Lines" at bounding box center [123, 70] width 26 height 8
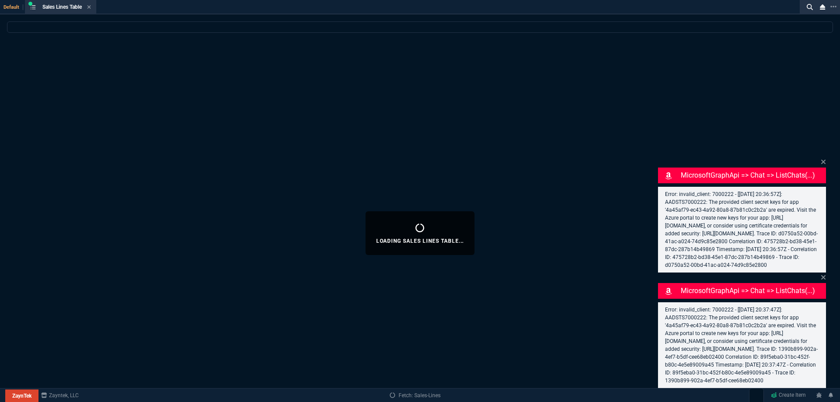
select select
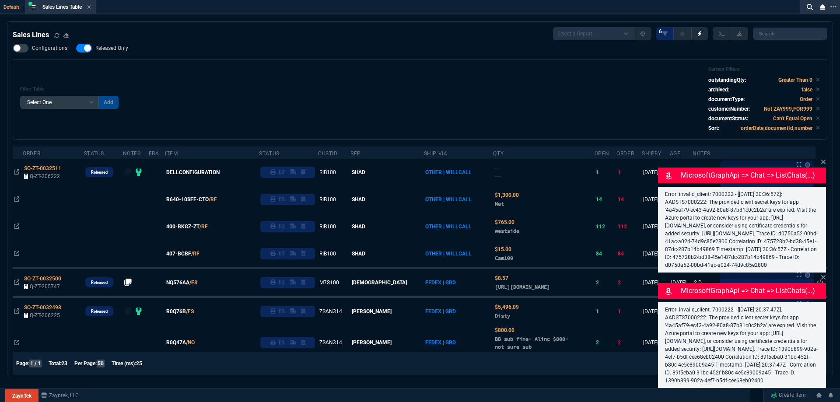
click at [118, 51] on span "Released Only" at bounding box center [111, 48] width 33 height 7
click at [76, 49] on input "Released Only" at bounding box center [76, 48] width 0 height 0
click at [342, 86] on div "Filter Table Select One Add Filter () Age () ATS () Cond (itemVariantCode) Cust…" at bounding box center [420, 99] width 800 height 66
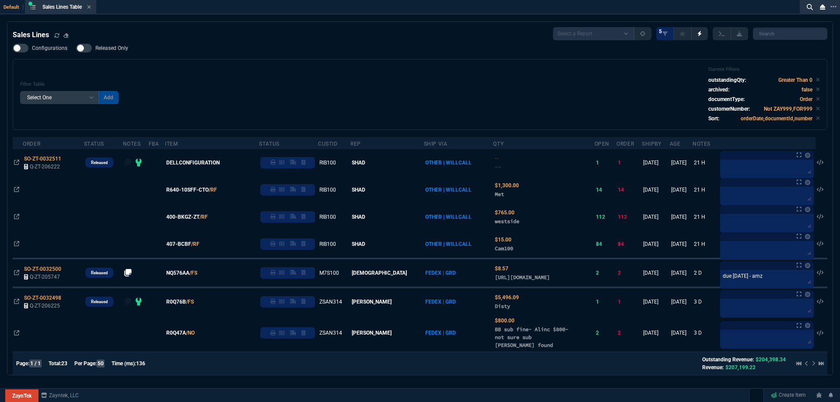
click at [107, 47] on span "Released Only" at bounding box center [111, 48] width 33 height 7
click at [76, 48] on input "Released Only" at bounding box center [76, 48] width 0 height 0
click at [301, 76] on div "Filter Table Select One Add Filter () Age () ATS () Cond (itemVariantCode) Cust…" at bounding box center [420, 94] width 800 height 56
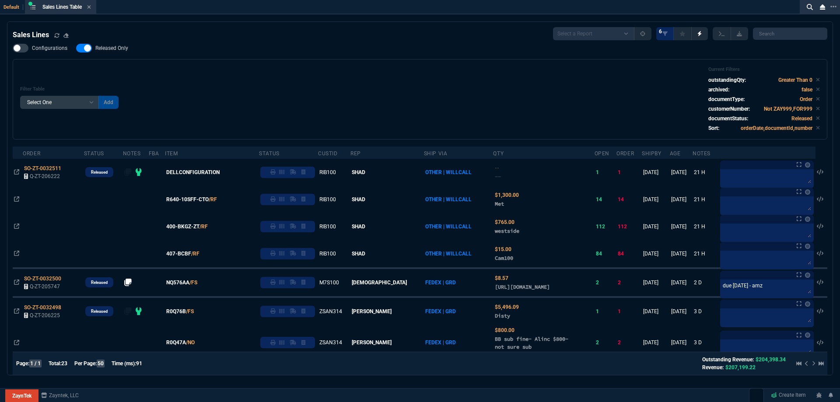
click at [96, 52] on span "Released Only" at bounding box center [111, 48] width 33 height 7
click at [76, 49] on input "Released Only" at bounding box center [76, 48] width 0 height 0
checkbox input "false"
click at [313, 71] on div "Filter Table Select One Add Filter () Age () ATS () Cond (itemVariantCode) Cust…" at bounding box center [420, 99] width 800 height 66
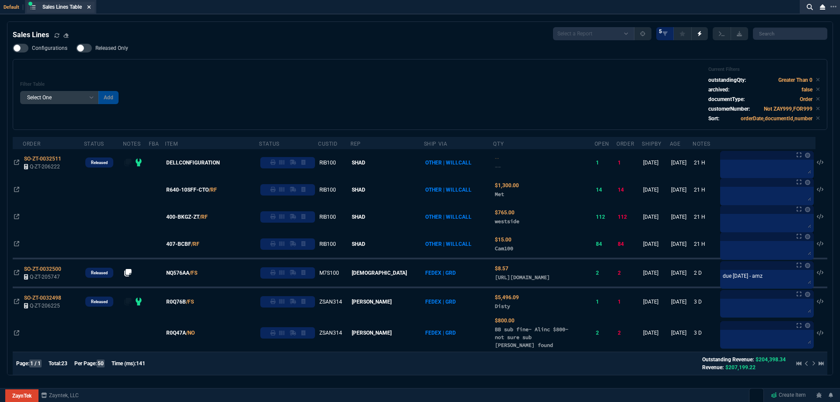
click at [91, 6] on icon at bounding box center [88, 6] width 3 height 3
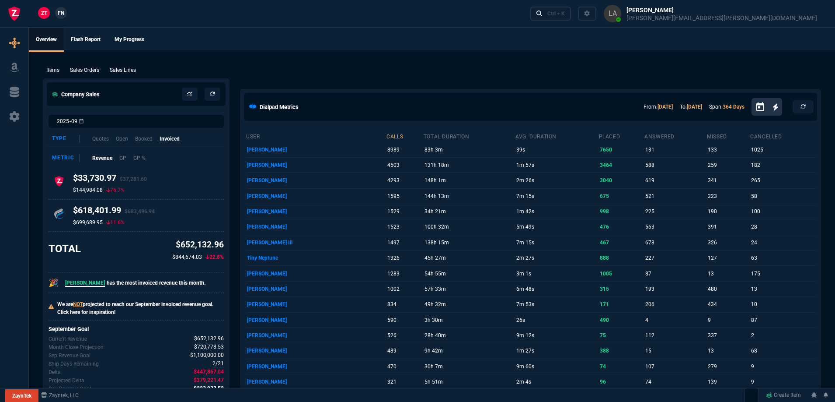
click at [61, 12] on span "FN" at bounding box center [61, 13] width 7 height 8
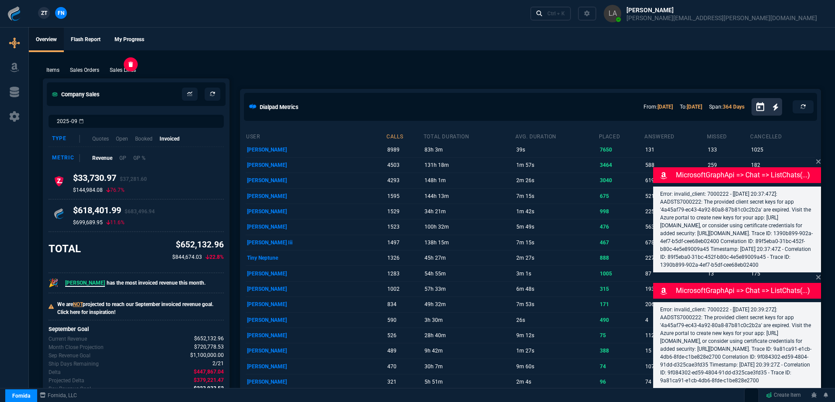
click at [129, 69] on p "Sales Lines" at bounding box center [123, 70] width 26 height 8
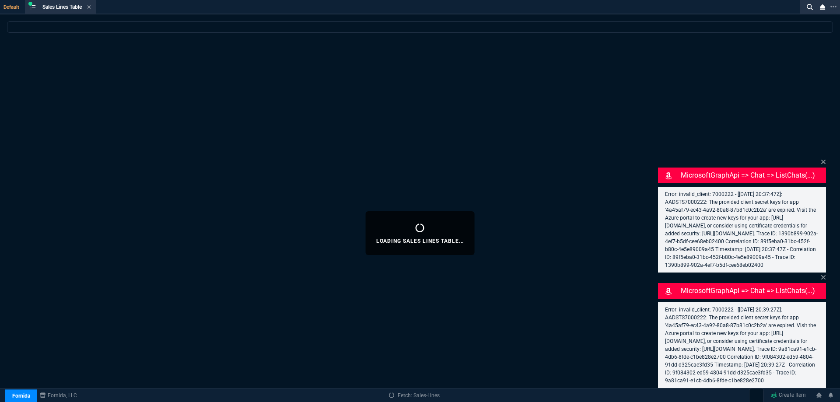
select select
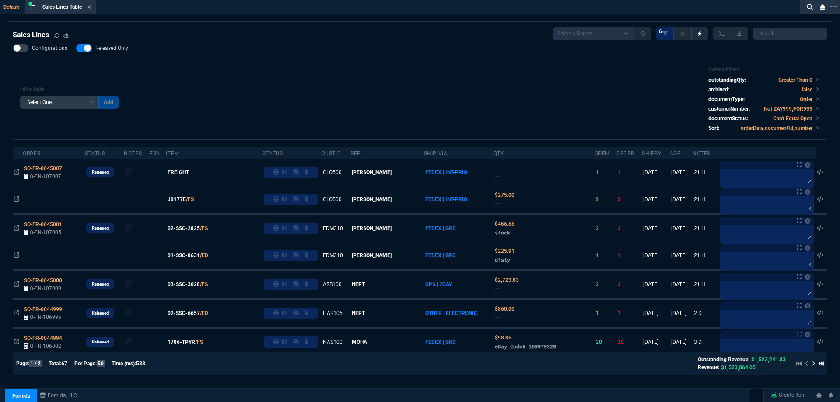
click at [118, 51] on span "Released Only" at bounding box center [111, 48] width 33 height 7
click at [76, 49] on input "Released Only" at bounding box center [76, 48] width 0 height 0
checkbox input "false"
click at [280, 85] on div "Filter Table Select One Add Filter () Age () ATS () Cond (itemVariantCode) Cust…" at bounding box center [420, 99] width 800 height 66
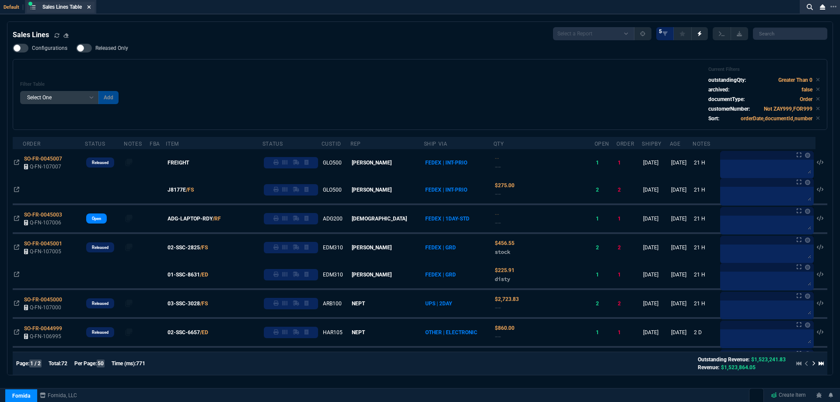
click at [91, 9] on icon at bounding box center [89, 6] width 4 height 5
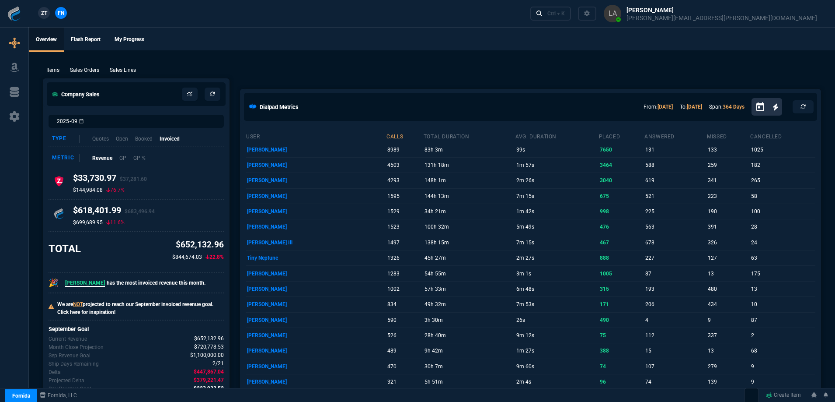
click at [46, 13] on span "ZT" at bounding box center [44, 13] width 6 height 8
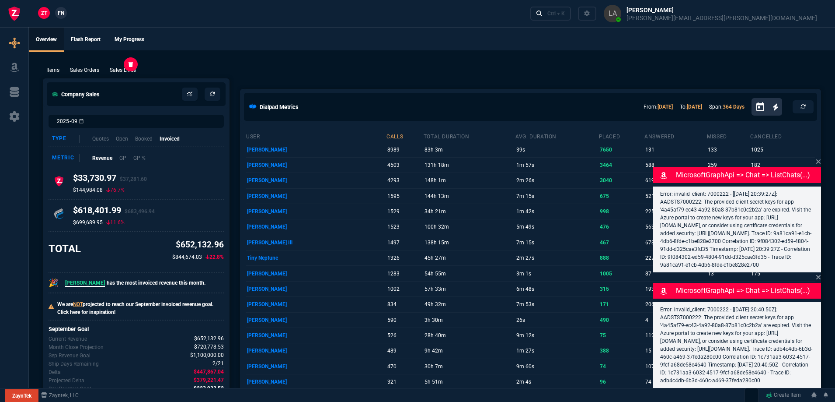
click at [126, 69] on p "Sales Lines" at bounding box center [123, 70] width 26 height 8
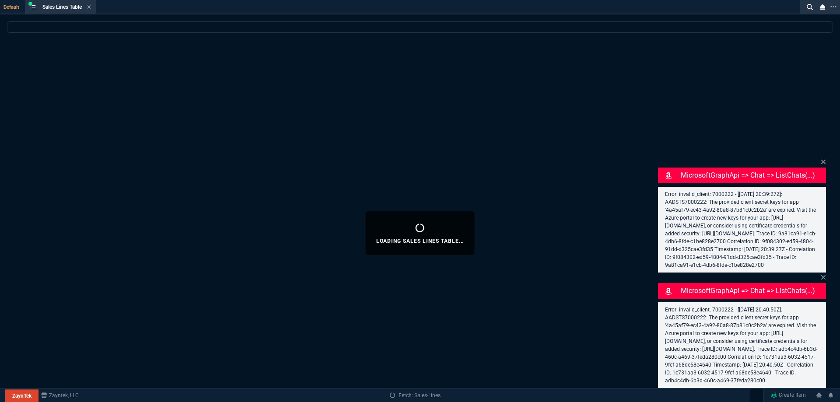
select select
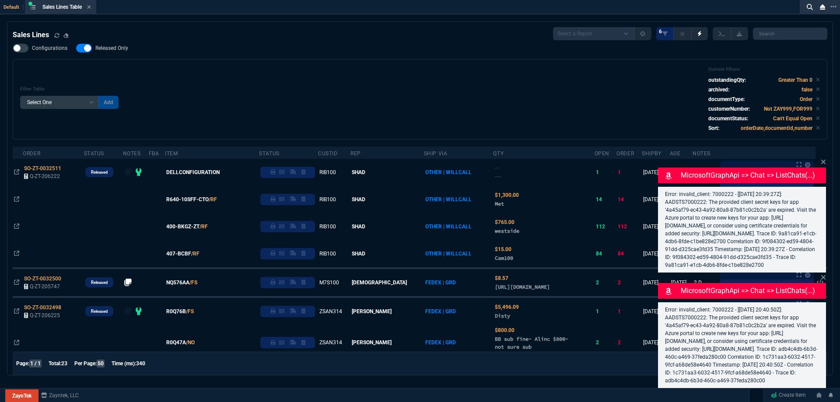
click at [113, 47] on span "Released Only" at bounding box center [111, 48] width 33 height 7
click at [76, 48] on input "Released Only" at bounding box center [76, 48] width 0 height 0
checkbox input "false"
click at [311, 67] on div "Filter Table Select One Add Filter () Age () ATS () Cond (itemVariantCode) Cust…" at bounding box center [420, 99] width 800 height 66
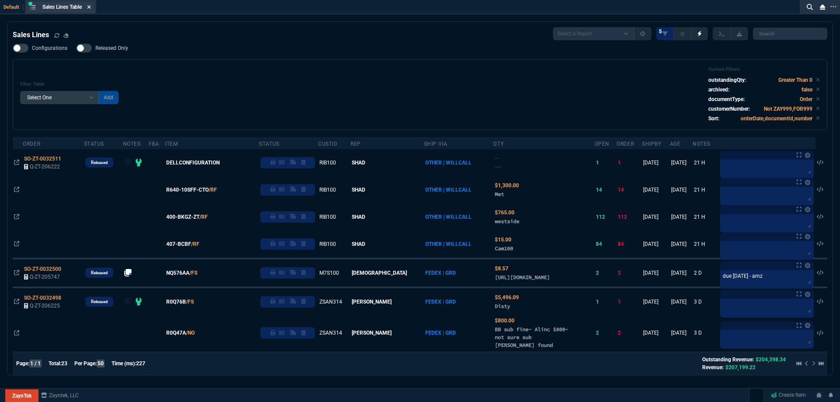
click at [91, 5] on icon at bounding box center [89, 6] width 4 height 5
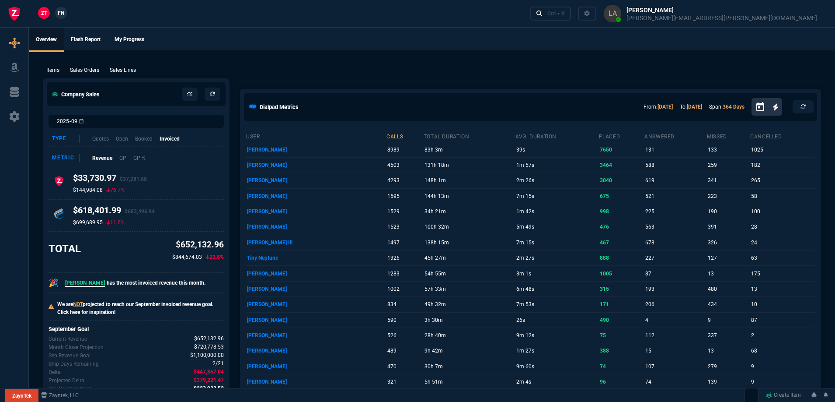
click at [57, 11] on link "FN" at bounding box center [61, 13] width 12 height 12
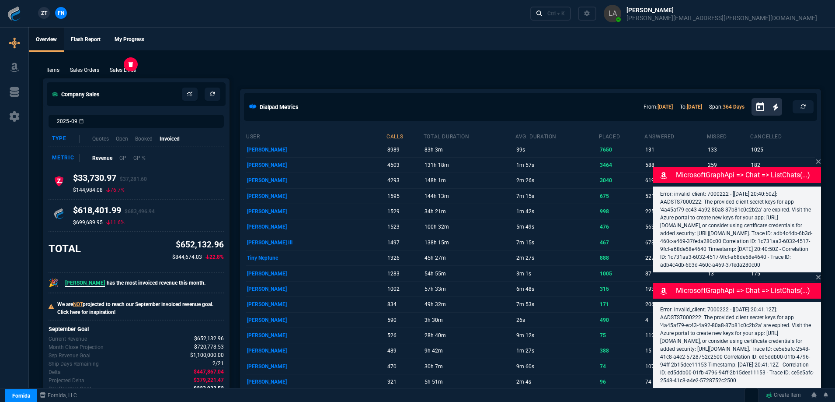
click at [119, 68] on p "Sales Lines" at bounding box center [123, 70] width 26 height 8
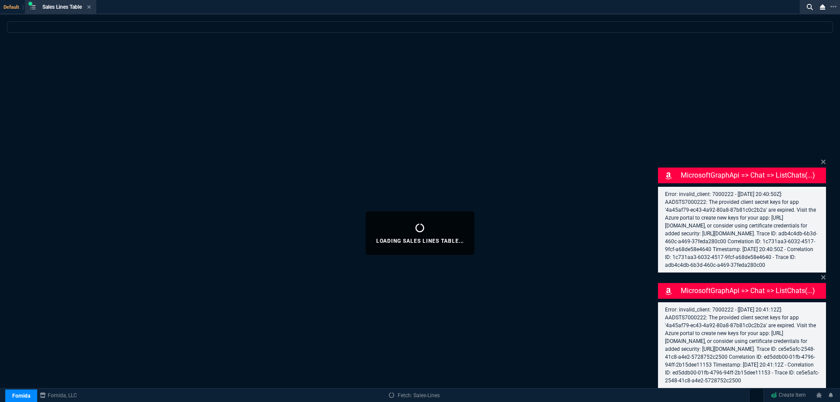
select select
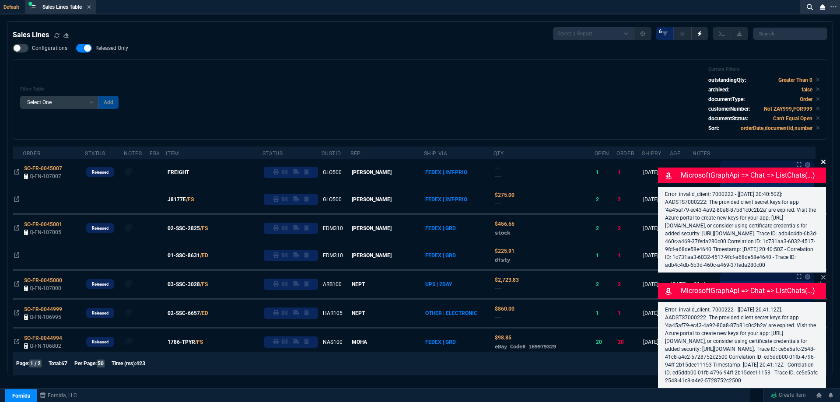
click at [821, 160] on icon at bounding box center [823, 162] width 4 height 4
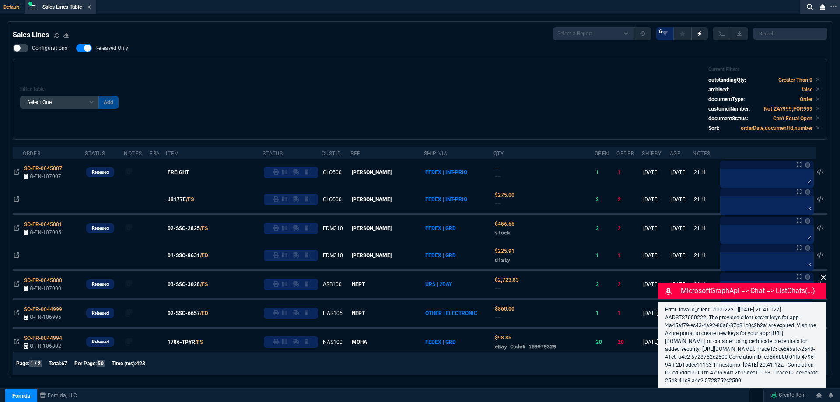
click at [821, 274] on icon at bounding box center [823, 277] width 5 height 7
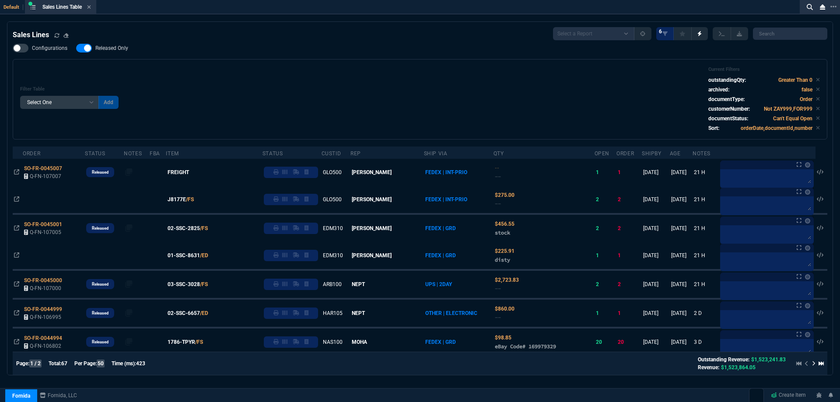
click at [117, 49] on span "Released Only" at bounding box center [111, 48] width 33 height 7
click at [76, 49] on input "Released Only" at bounding box center [76, 48] width 0 height 0
checkbox input "false"
click at [339, 69] on div "Filter Table Select One Add Filter () Age () ATS () Cond (itemVariantCode) Cust…" at bounding box center [420, 99] width 800 height 66
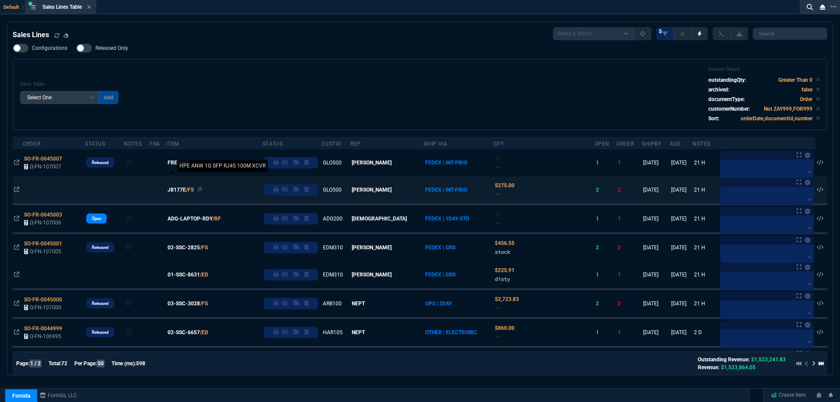
click at [185, 191] on span "J8177E" at bounding box center [177, 190] width 18 height 8
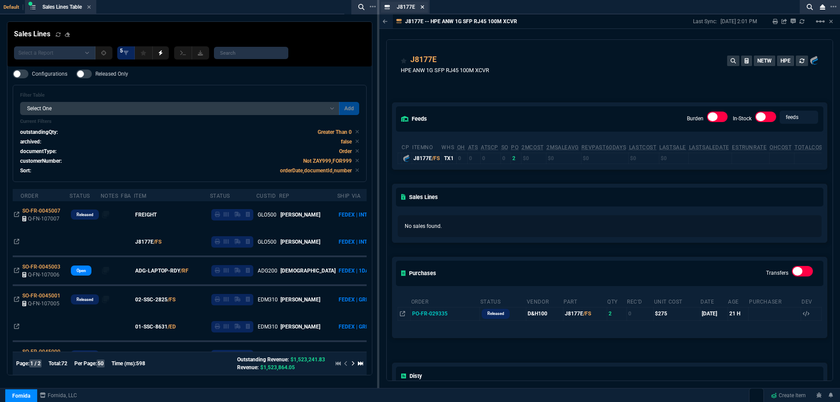
click at [420, 9] on icon at bounding box center [422, 6] width 4 height 5
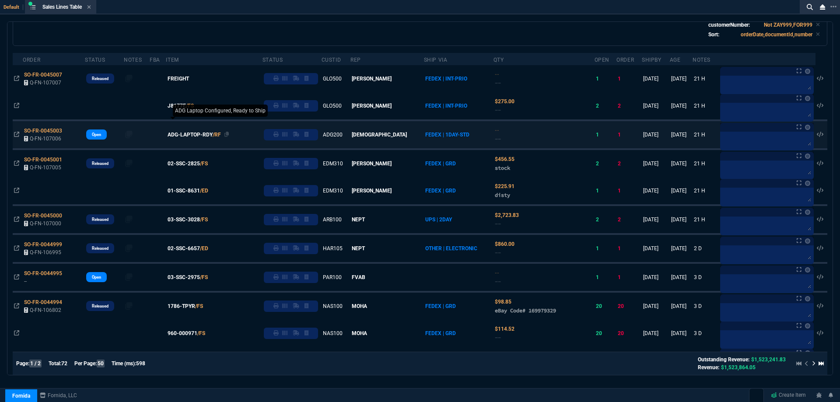
scroll to position [87, 0]
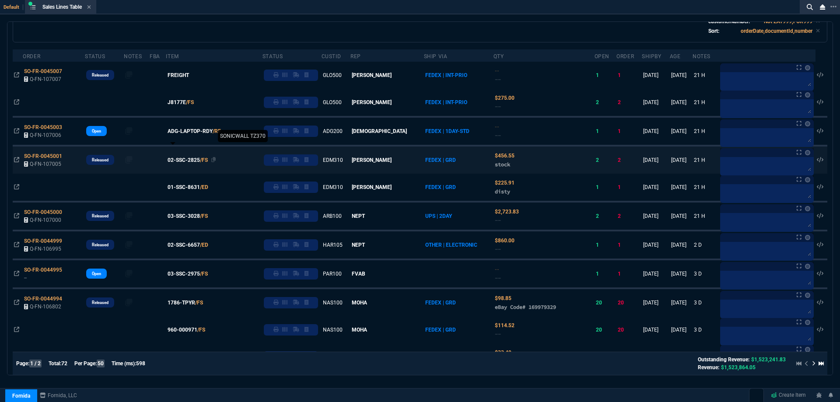
click at [189, 161] on span "02-SSC-2825" at bounding box center [184, 160] width 32 height 8
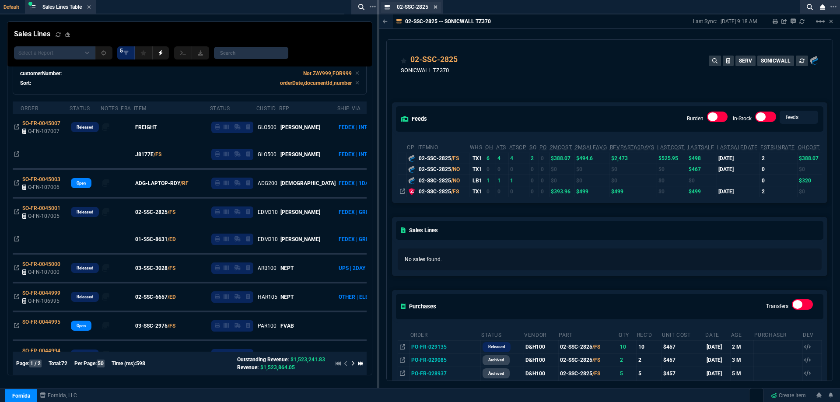
click at [434, 6] on icon at bounding box center [435, 6] width 4 height 5
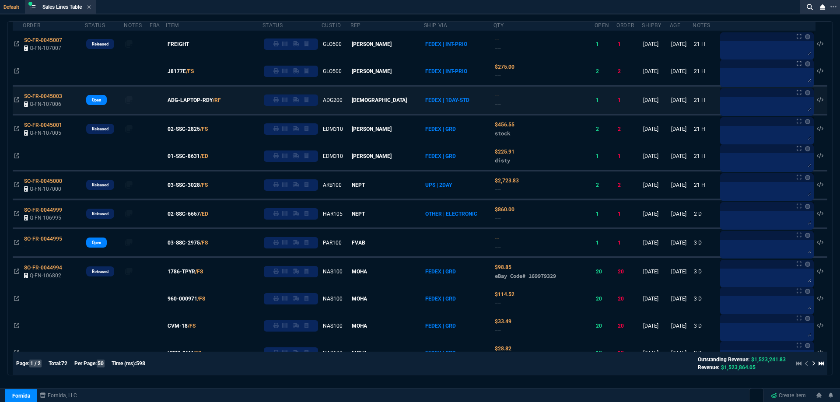
scroll to position [131, 0]
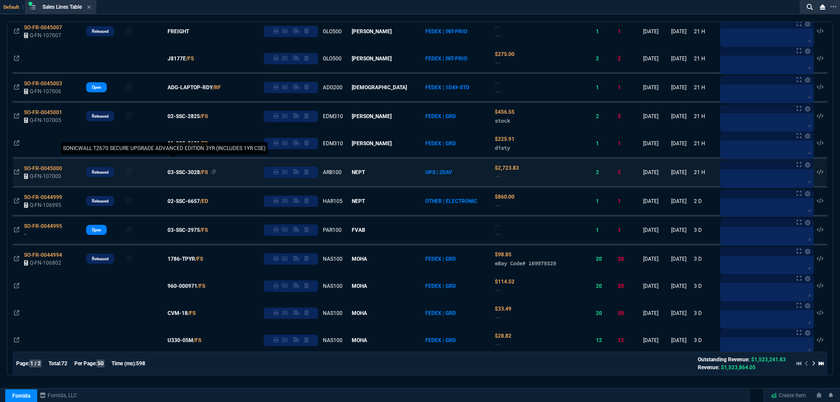
click at [188, 171] on span "03-SSC-3028" at bounding box center [184, 172] width 32 height 8
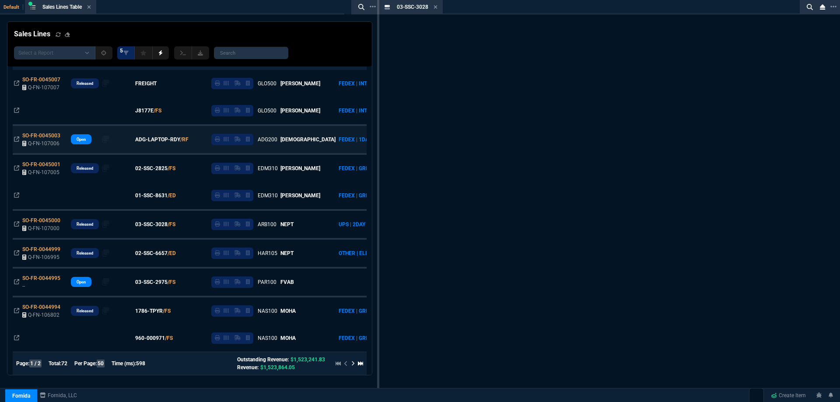
scroll to position [183, 0]
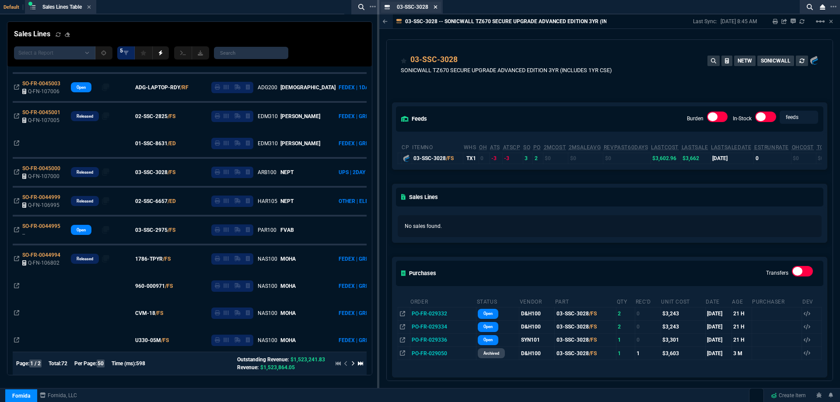
click at [434, 7] on icon at bounding box center [435, 6] width 4 height 5
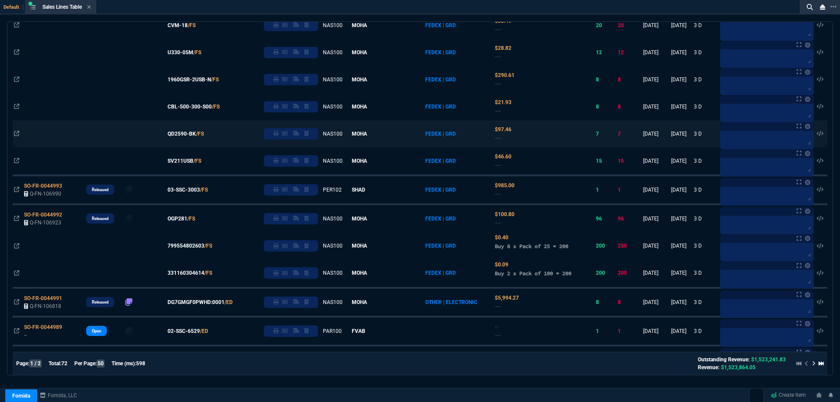
scroll to position [437, 0]
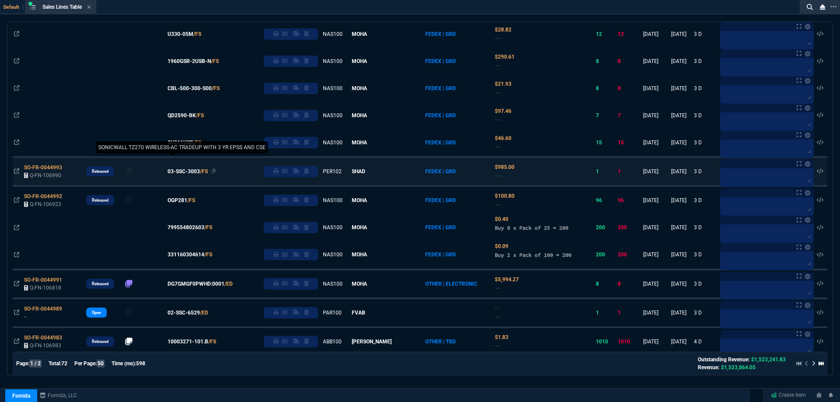
click at [189, 173] on span "03-SSC-3003" at bounding box center [184, 172] width 32 height 8
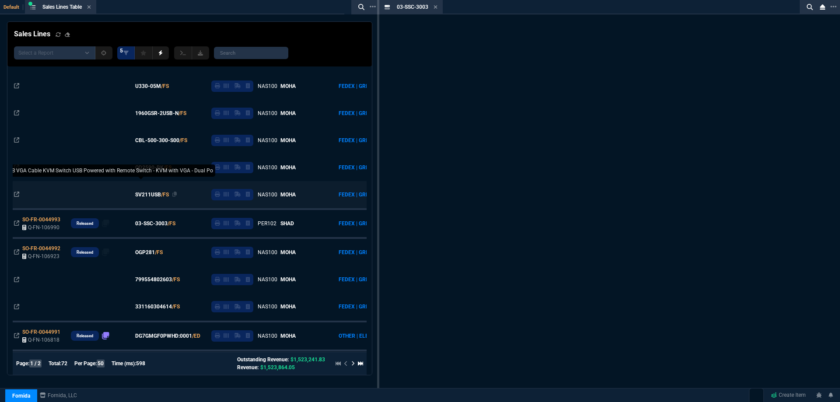
scroll to position [489, 0]
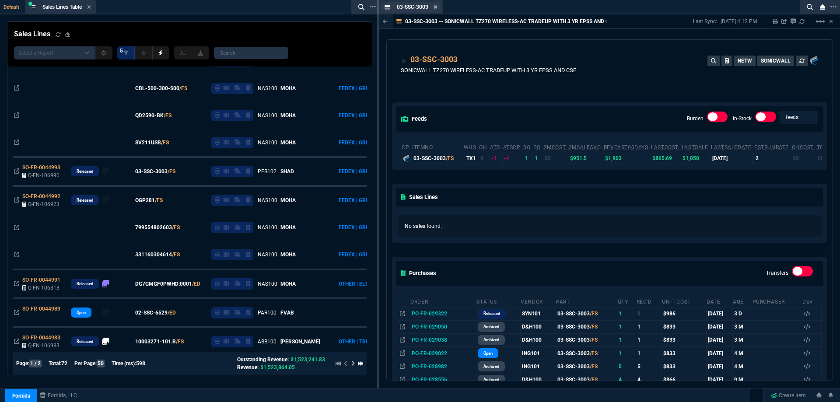
click at [436, 7] on icon at bounding box center [435, 6] width 3 height 3
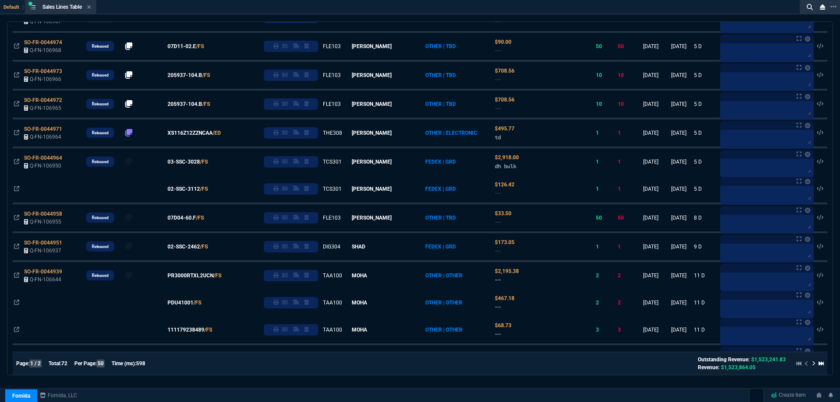
scroll to position [1006, 0]
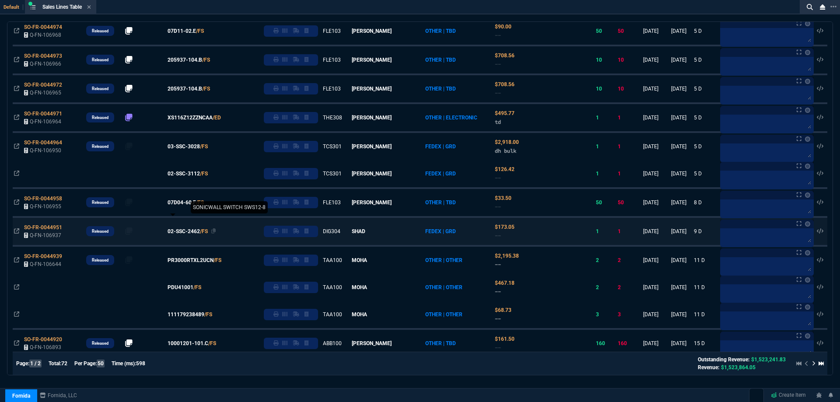
click at [192, 234] on span "02-SSC-2462" at bounding box center [184, 231] width 32 height 8
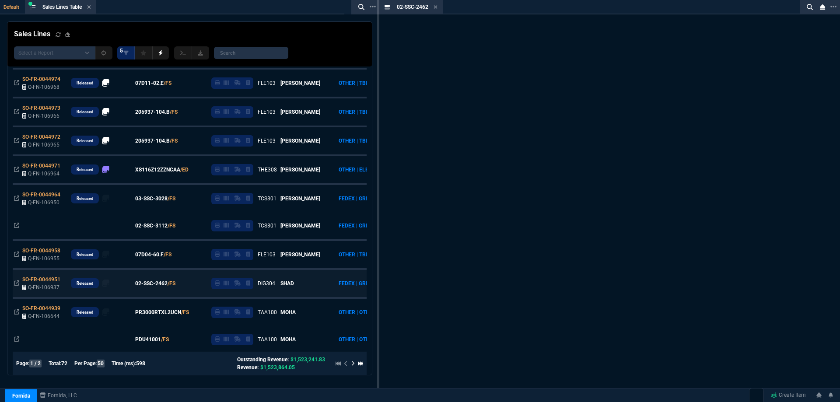
scroll to position [1058, 0]
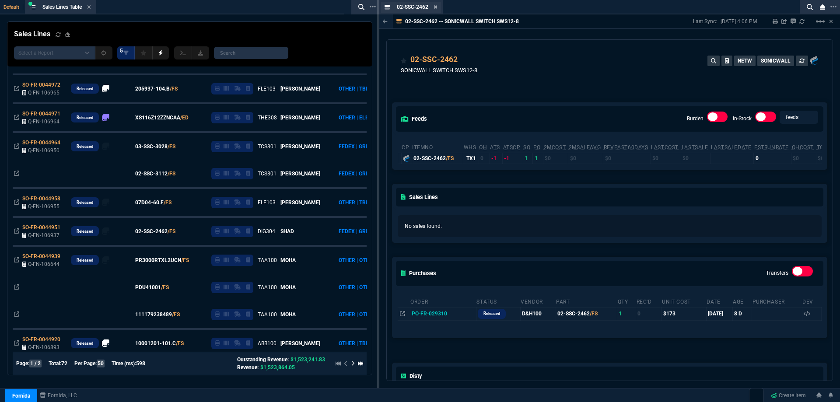
click at [435, 7] on icon at bounding box center [435, 6] width 4 height 5
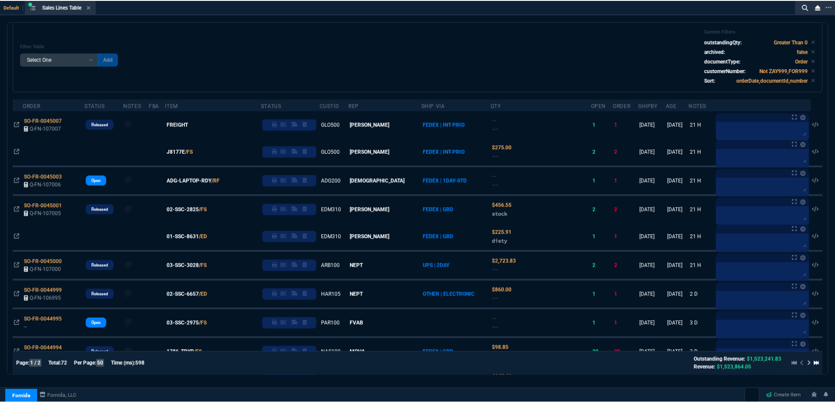
scroll to position [0, 0]
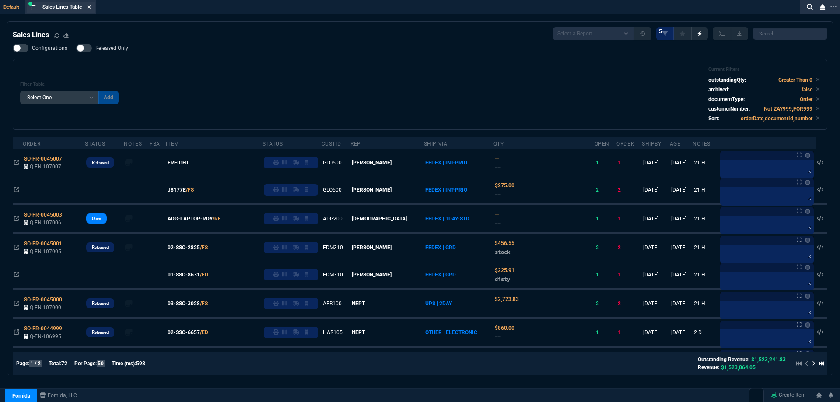
click at [89, 7] on icon at bounding box center [89, 6] width 4 height 5
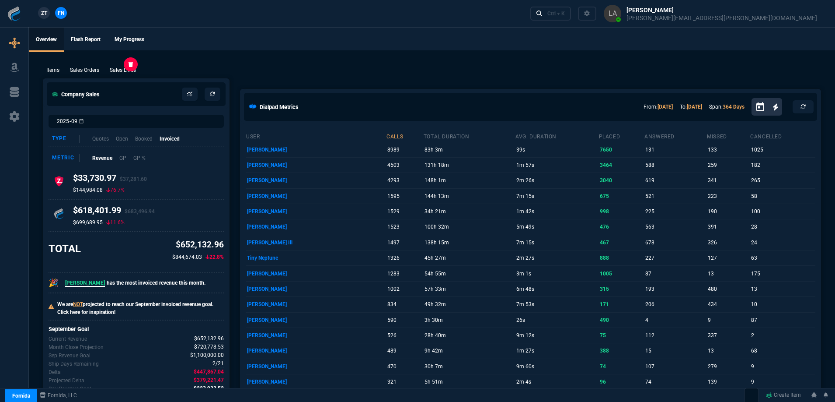
click at [131, 72] on p "Sales Lines" at bounding box center [123, 70] width 26 height 8
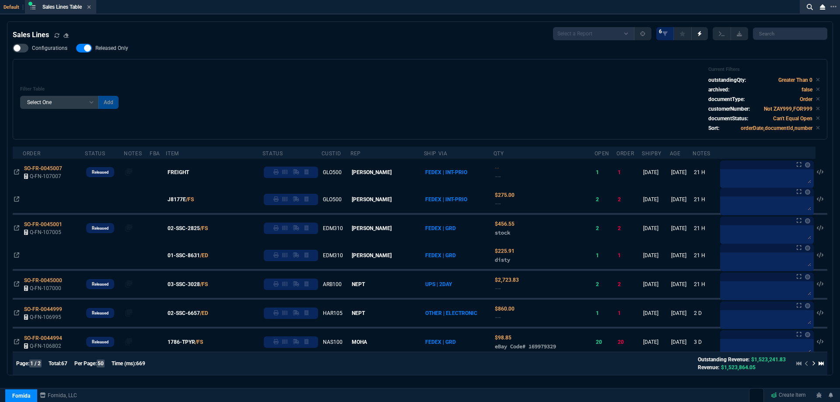
click at [90, 9] on icon at bounding box center [89, 6] width 4 height 5
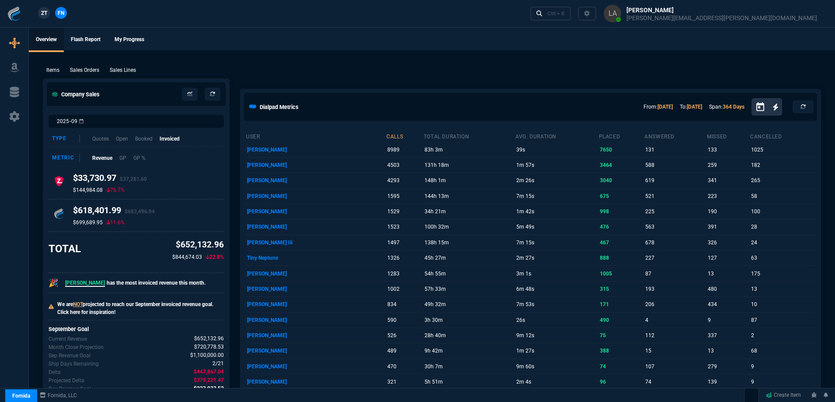
click at [119, 66] on div "Items Sales Orders Sales Lines Add Link" at bounding box center [432, 69] width 779 height 10
click at [121, 70] on p "Sales Lines" at bounding box center [123, 70] width 26 height 8
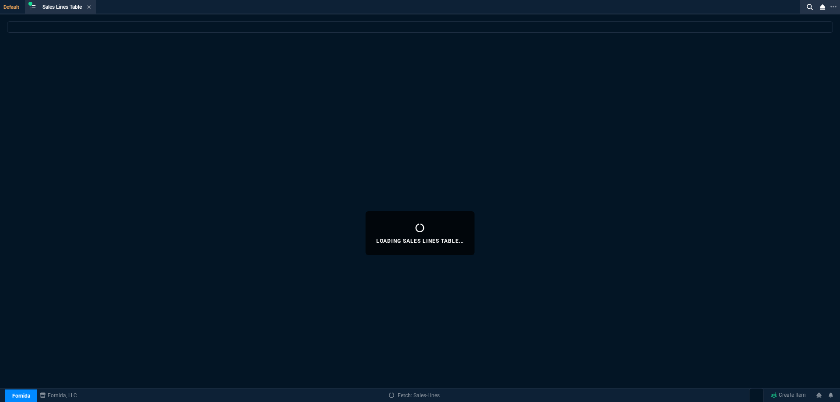
select select
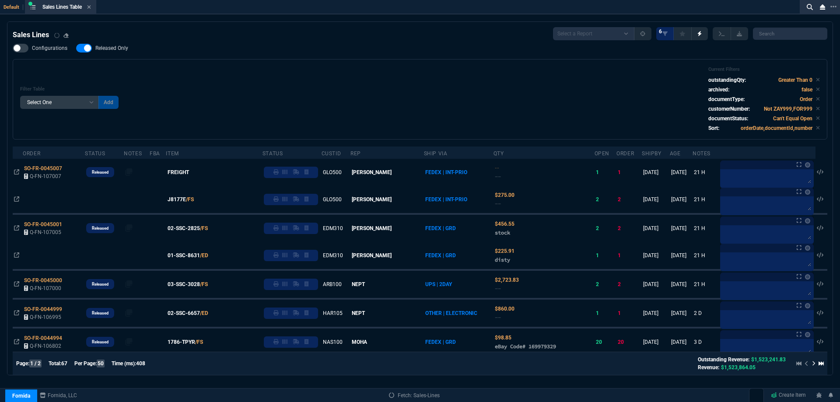
click at [117, 50] on span "Released Only" at bounding box center [111, 48] width 33 height 7
click at [76, 49] on input "Released Only" at bounding box center [76, 48] width 0 height 0
click at [238, 76] on div "Filter Table Select One Add Filter () Age () ATS () Cond (itemVariantCode) Cust…" at bounding box center [420, 99] width 800 height 66
click at [91, 10] on fa-icon at bounding box center [89, 7] width 4 height 6
click at [91, 8] on div "ZT FN Ctrl + K" at bounding box center [420, 13] width 840 height 27
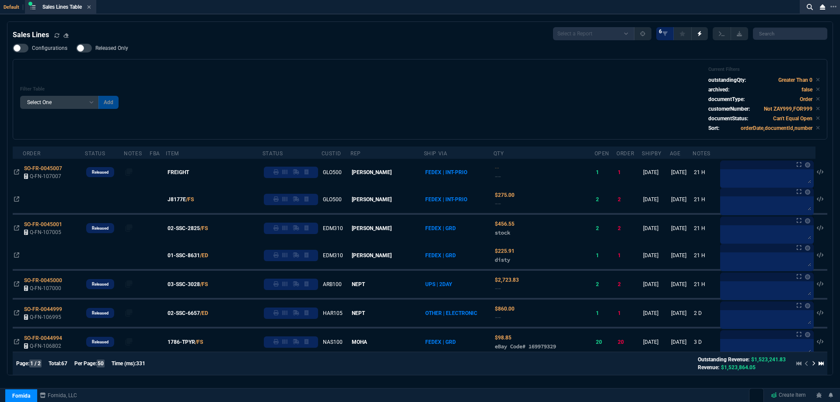
click at [91, 8] on div "ZT FN Ctrl + K" at bounding box center [420, 13] width 840 height 27
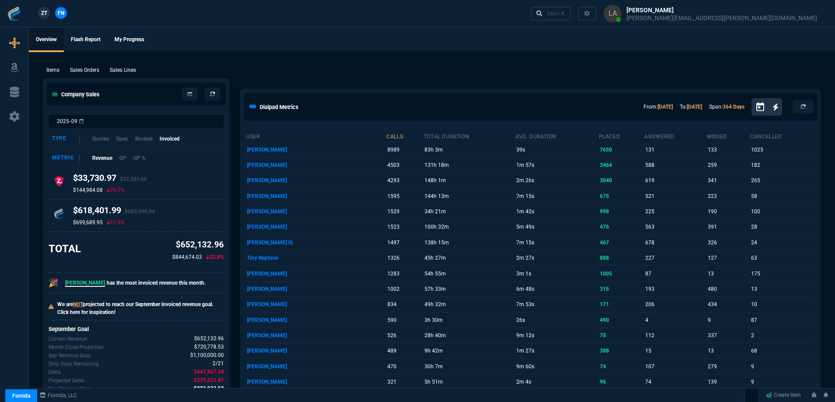
click at [40, 15] on link "ZT" at bounding box center [44, 13] width 12 height 12
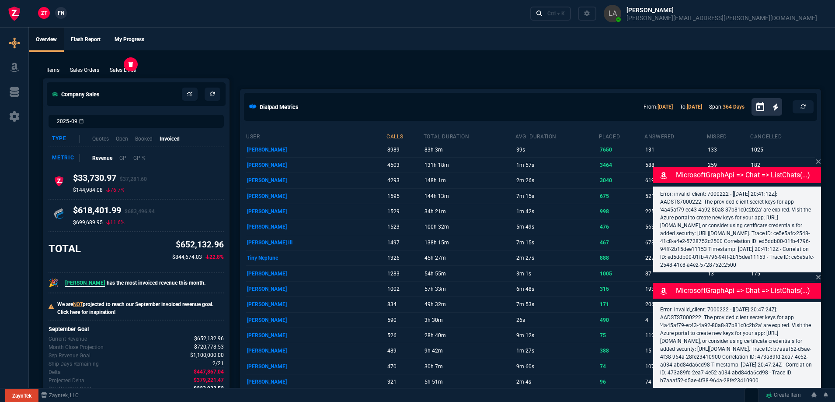
click at [114, 67] on p "Sales Lines" at bounding box center [123, 70] width 26 height 8
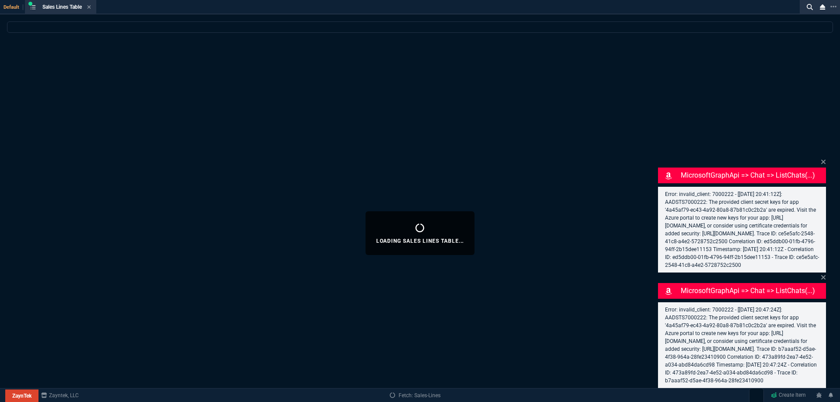
select select
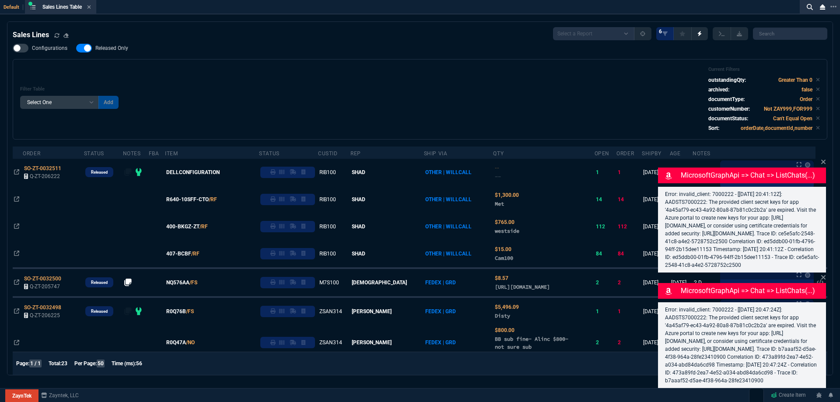
click at [115, 50] on span "Released Only" at bounding box center [111, 48] width 33 height 7
click at [76, 49] on input "Released Only" at bounding box center [76, 48] width 0 height 0
click at [254, 75] on div "Filter Table Select One Add Filter () Age () ATS () Cond (itemVariantCode) Cust…" at bounding box center [420, 99] width 800 height 66
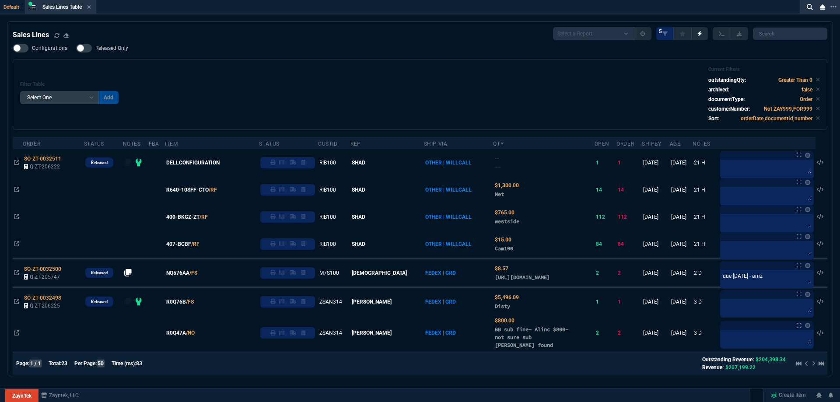
click at [123, 46] on span "Released Only" at bounding box center [111, 48] width 33 height 7
click at [76, 48] on input "Released Only" at bounding box center [76, 48] width 0 height 0
click at [223, 46] on div "Configurations Released Only Filter Table Select One Add Filter () Age () ATS (…" at bounding box center [420, 87] width 814 height 86
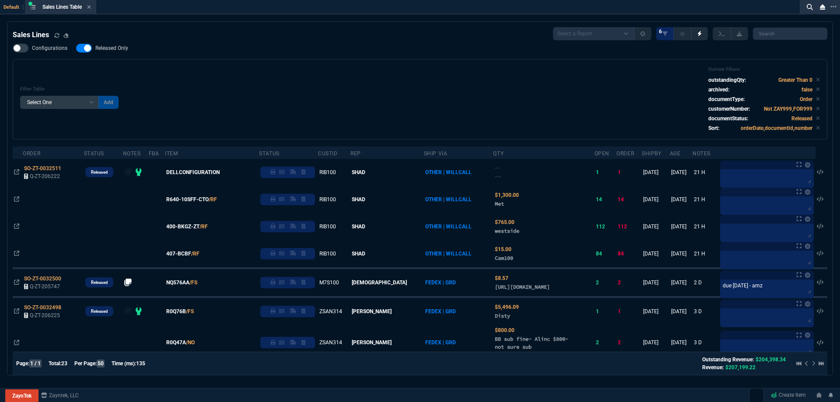
drag, startPoint x: 120, startPoint y: 49, endPoint x: 294, endPoint y: 69, distance: 175.3
click at [120, 49] on span "Released Only" at bounding box center [111, 48] width 33 height 7
click at [76, 49] on input "Released Only" at bounding box center [76, 48] width 0 height 0
checkbox input "false"
click at [294, 69] on div "Filter Table Select One Add Filter () Age () ATS () Cond (itemVariantCode) Cust…" at bounding box center [420, 99] width 800 height 66
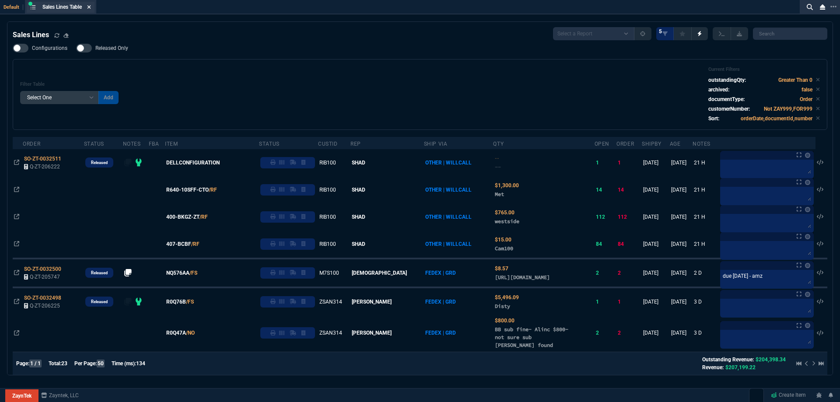
click at [91, 6] on icon at bounding box center [89, 6] width 4 height 5
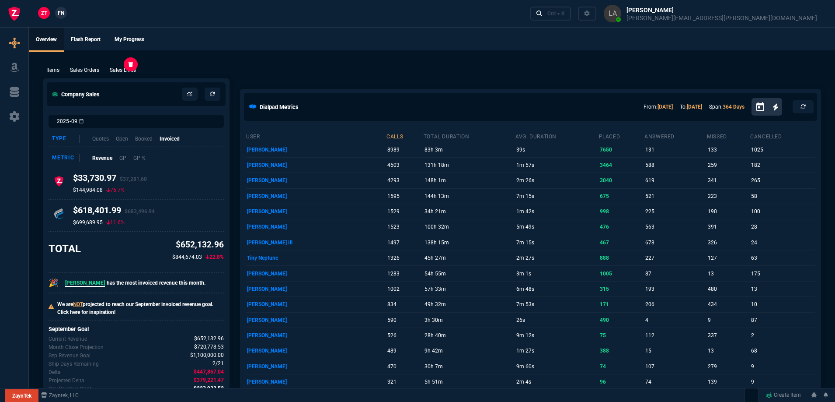
click at [127, 69] on p "Sales Lines" at bounding box center [123, 70] width 26 height 8
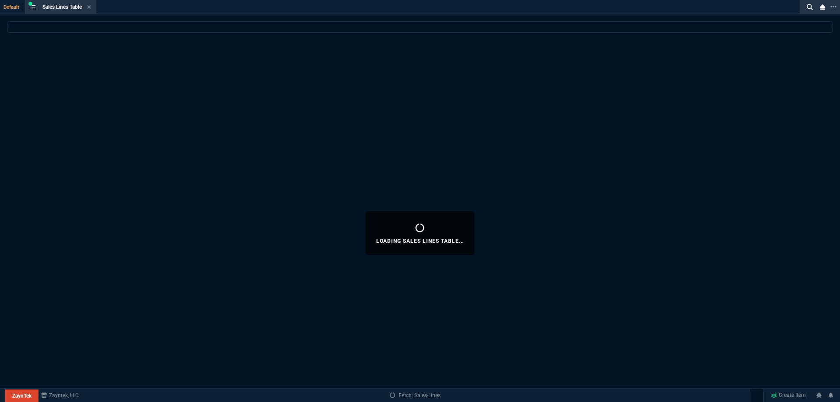
select select
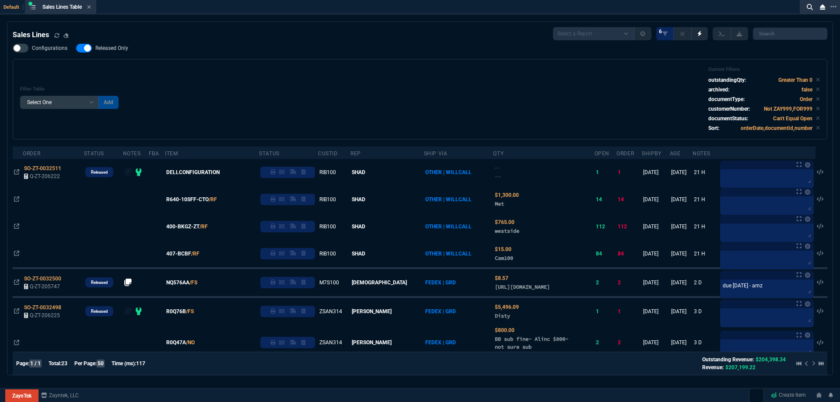
click at [122, 51] on span "Released Only" at bounding box center [111, 48] width 33 height 7
click at [76, 49] on input "Released Only" at bounding box center [76, 48] width 0 height 0
checkbox input "false"
click at [206, 54] on div "Configurations Released Only Filter Table Select One Add Filter () Age () ATS (…" at bounding box center [420, 92] width 814 height 96
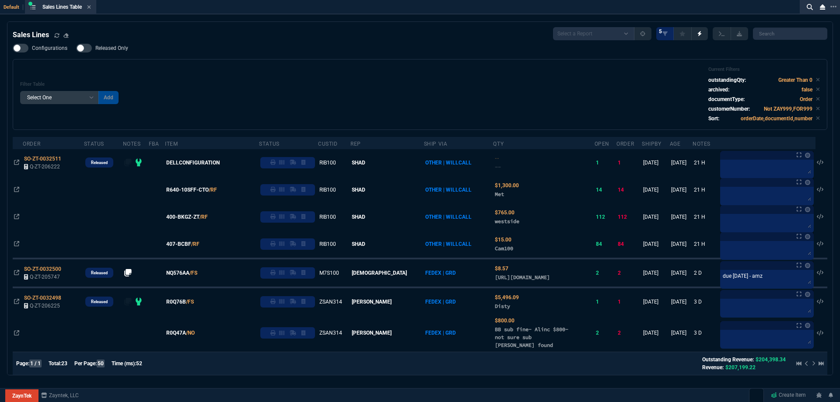
click at [91, 5] on icon at bounding box center [89, 6] width 4 height 5
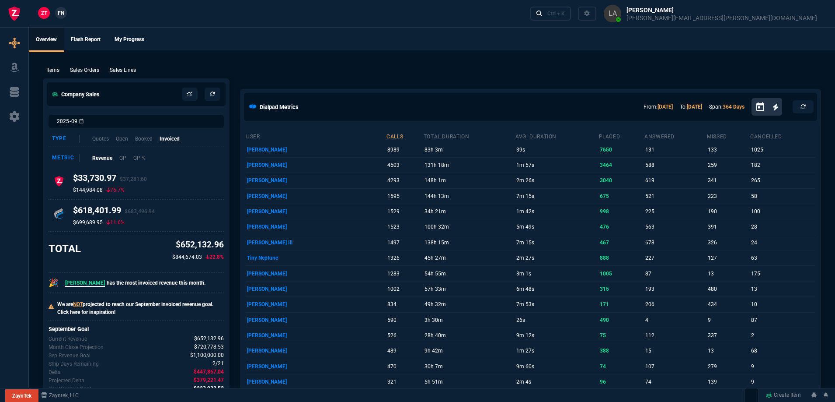
click at [61, 13] on span "FN" at bounding box center [61, 13] width 7 height 8
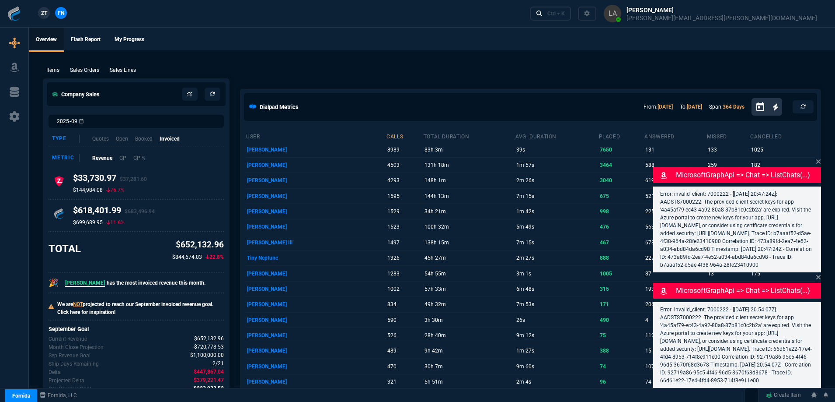
click at [113, 70] on p "Sales Lines" at bounding box center [123, 70] width 26 height 8
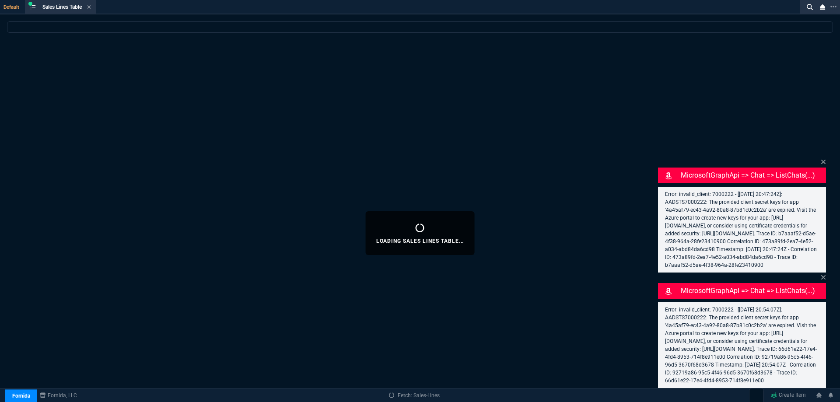
select select
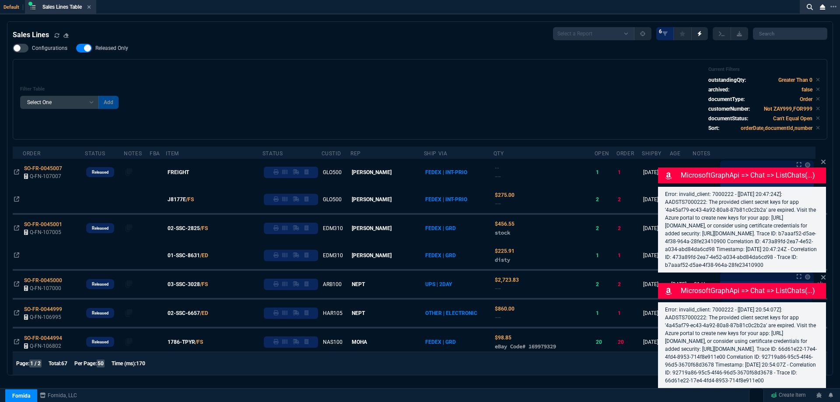
click at [119, 52] on span "Released Only" at bounding box center [111, 48] width 33 height 7
click at [76, 49] on input "Released Only" at bounding box center [76, 48] width 0 height 0
checkbox input "false"
click at [325, 85] on div "Filter Table Select One Add Filter () Age () ATS () Cond (itemVariantCode) Cust…" at bounding box center [420, 99] width 800 height 66
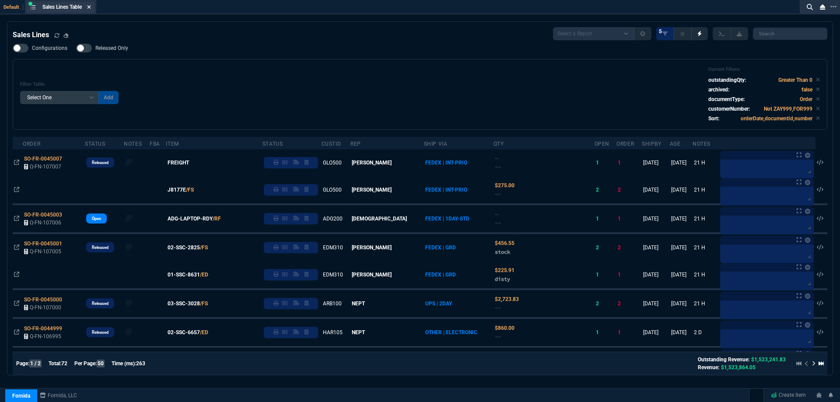
click at [91, 9] on icon at bounding box center [89, 6] width 4 height 5
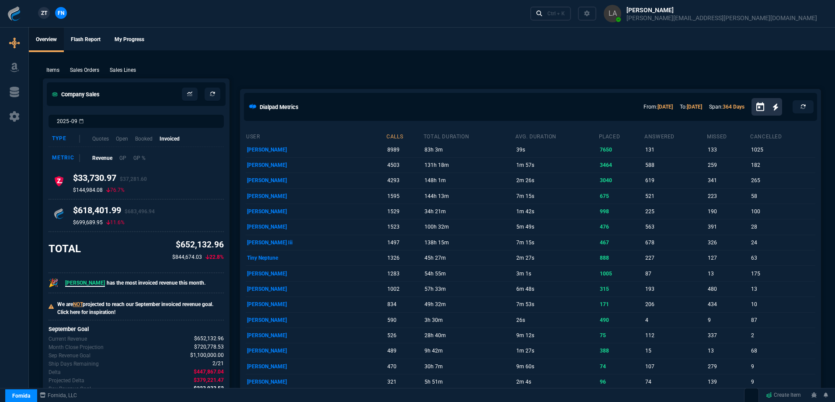
click at [46, 13] on span "ZT" at bounding box center [44, 13] width 6 height 8
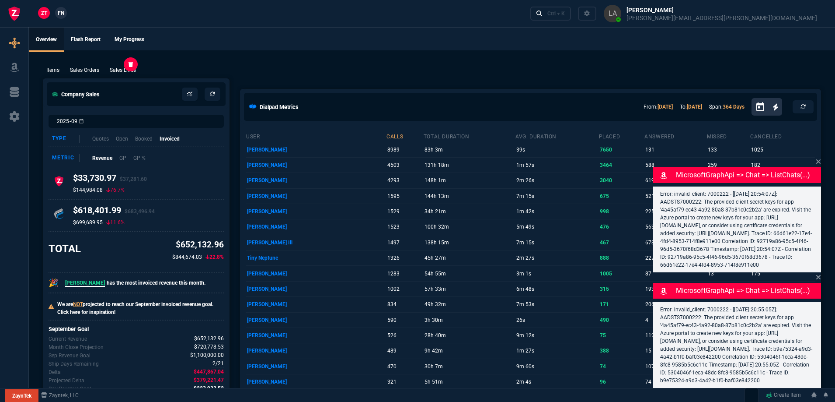
click at [118, 71] on p "Sales Lines" at bounding box center [123, 70] width 26 height 8
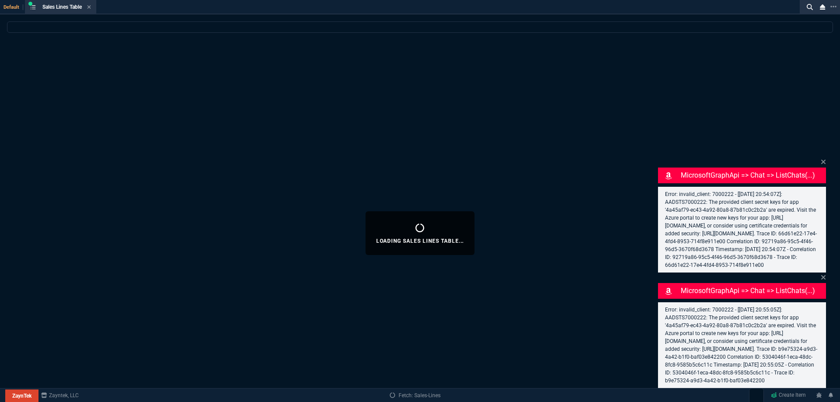
select select
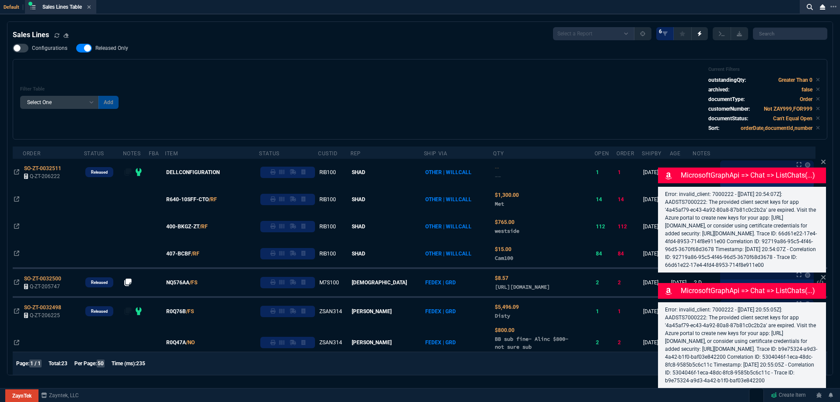
click at [117, 48] on span "Released Only" at bounding box center [111, 48] width 33 height 7
click at [76, 48] on input "Released Only" at bounding box center [76, 48] width 0 height 0
click at [231, 50] on div "Configurations Released Only Filter Table Select One Add Filter () Age () ATS (…" at bounding box center [420, 92] width 814 height 96
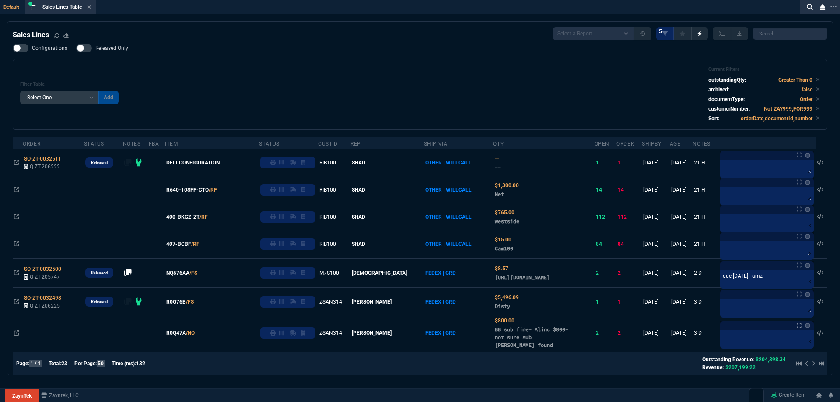
click at [109, 47] on span "Released Only" at bounding box center [111, 48] width 33 height 7
click at [76, 48] on input "Released Only" at bounding box center [76, 48] width 0 height 0
click at [285, 61] on div "Filter Table Select One Add Filter () Age () ATS () Cond (itemVariantCode) Cust…" at bounding box center [420, 94] width 814 height 71
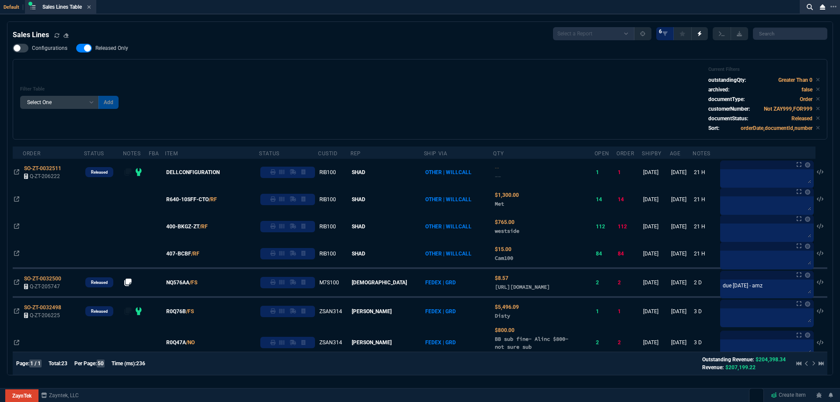
click at [114, 51] on span "Released Only" at bounding box center [111, 48] width 33 height 7
click at [76, 49] on input "Released Only" at bounding box center [76, 48] width 0 height 0
checkbox input "false"
click at [330, 56] on div "Configurations Released Only Filter Table Select One Add Filter () Age () ATS (…" at bounding box center [420, 92] width 814 height 96
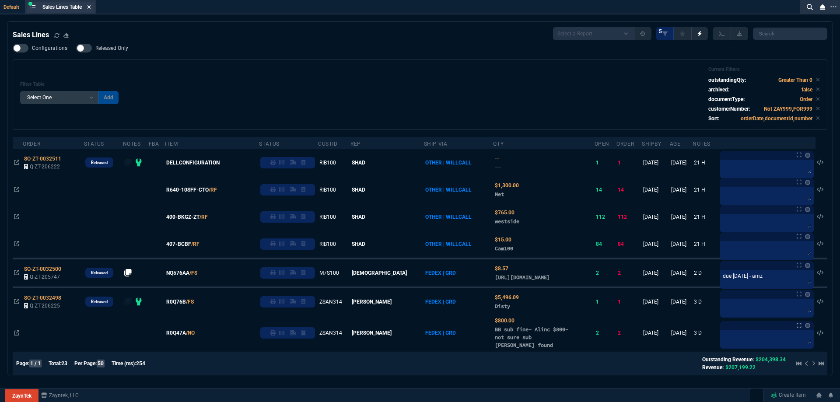
click at [91, 8] on icon at bounding box center [88, 6] width 3 height 3
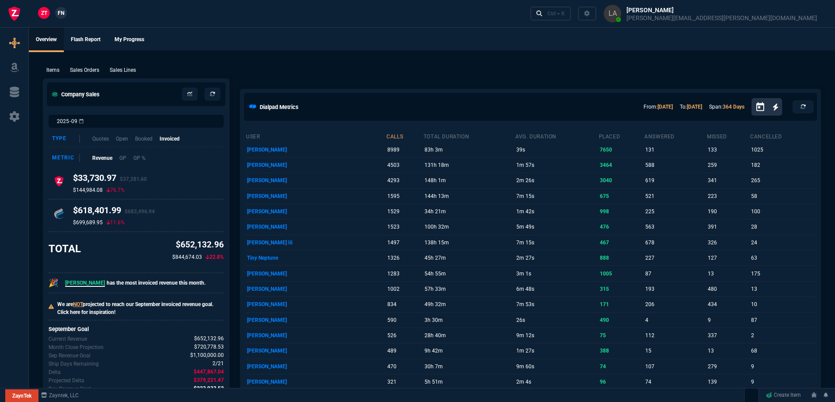
click at [58, 14] on span "FN" at bounding box center [61, 13] width 7 height 8
click at [126, 73] on p "Sales Lines" at bounding box center [123, 70] width 26 height 8
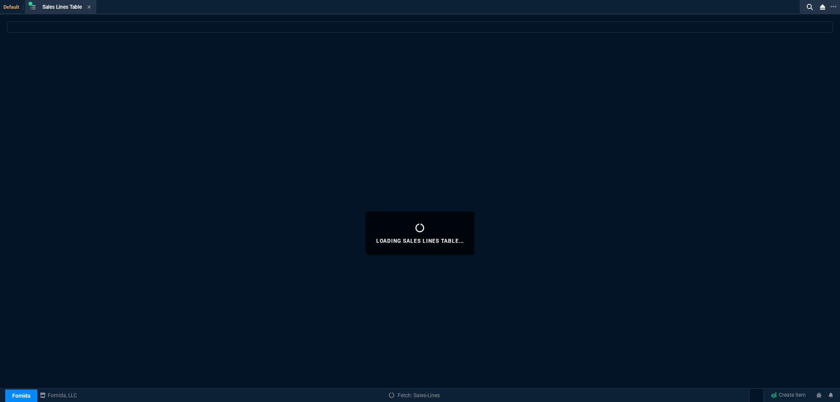
select select
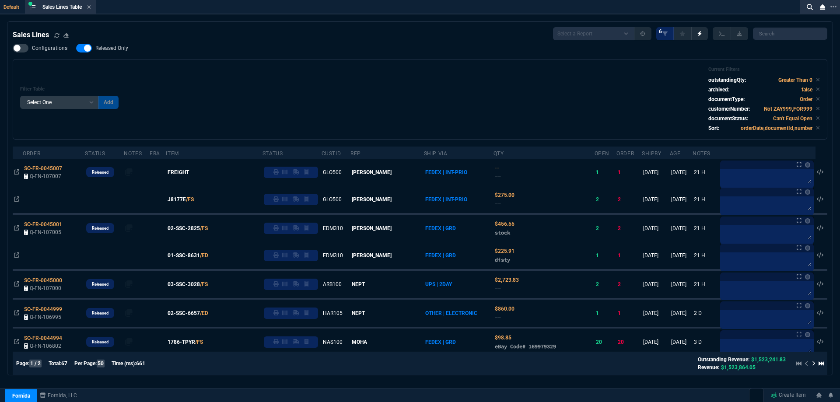
click at [107, 48] on span "Released Only" at bounding box center [111, 48] width 33 height 7
click at [76, 48] on input "Released Only" at bounding box center [76, 48] width 0 height 0
checkbox input "false"
click at [261, 60] on div "Filter Table Select One Add Filter () Age () ATS () Cond (itemVariantCode) Cust…" at bounding box center [420, 99] width 814 height 80
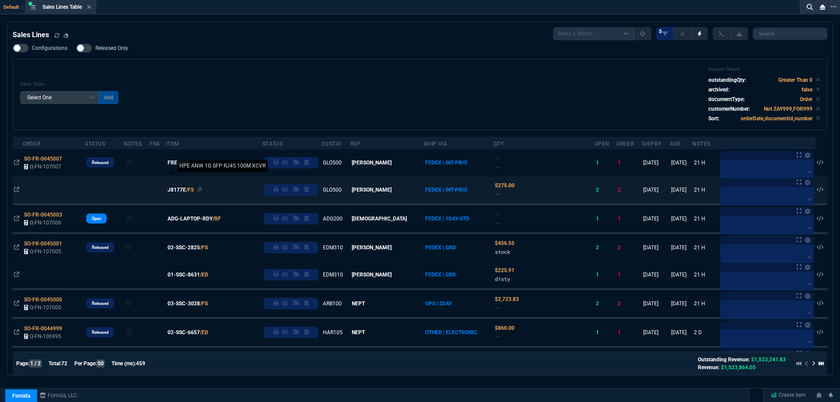
click at [186, 191] on span "J8177E" at bounding box center [177, 190] width 18 height 8
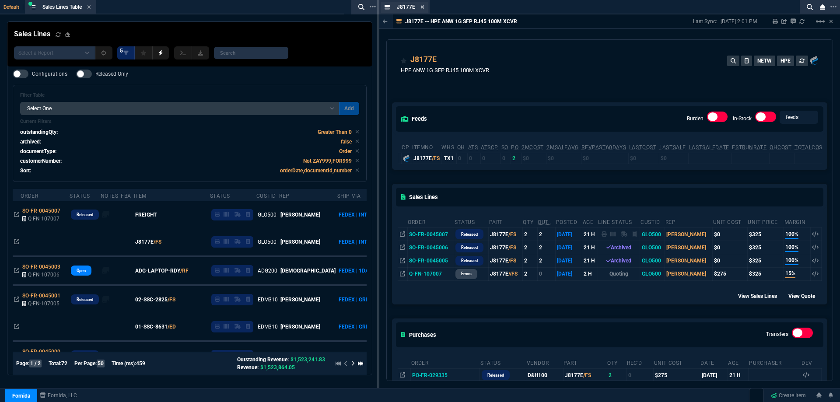
click at [421, 6] on icon at bounding box center [422, 6] width 4 height 5
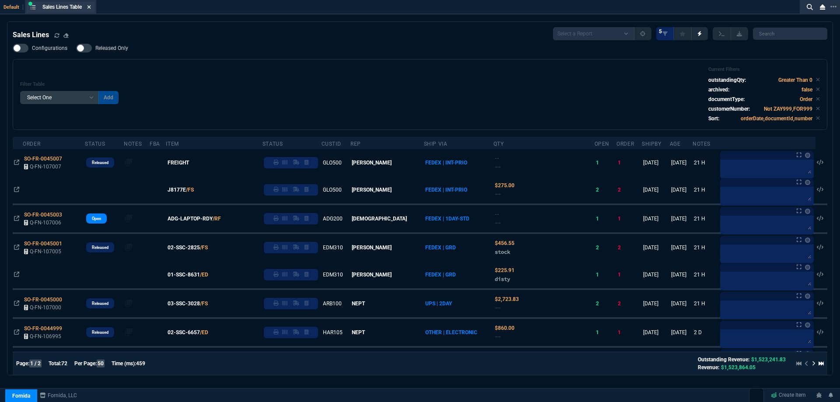
click at [90, 7] on icon at bounding box center [89, 6] width 4 height 5
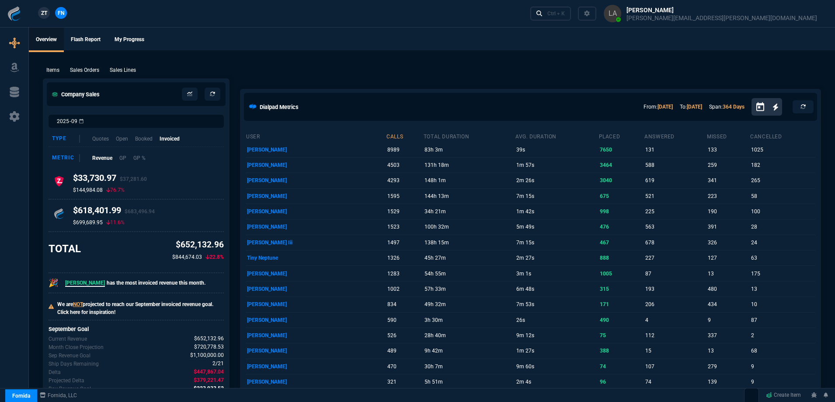
click at [47, 12] on span "ZT" at bounding box center [44, 13] width 6 height 8
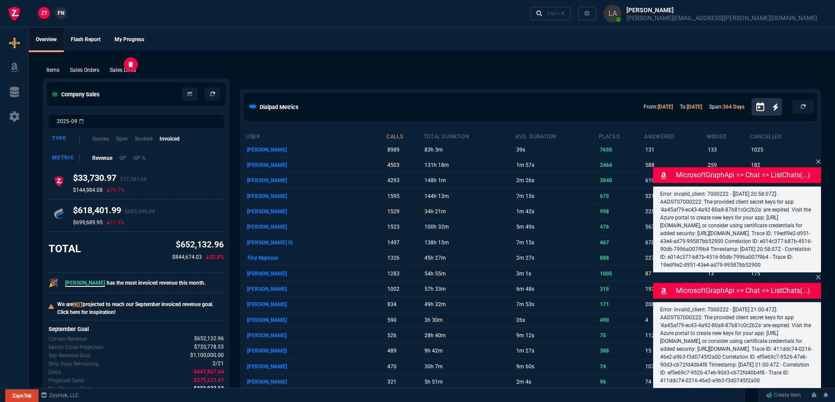
click at [127, 73] on p "Sales Lines" at bounding box center [123, 70] width 26 height 8
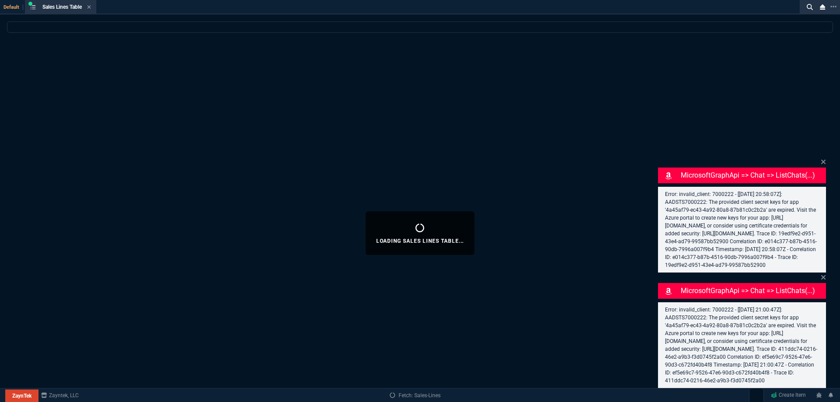
select select
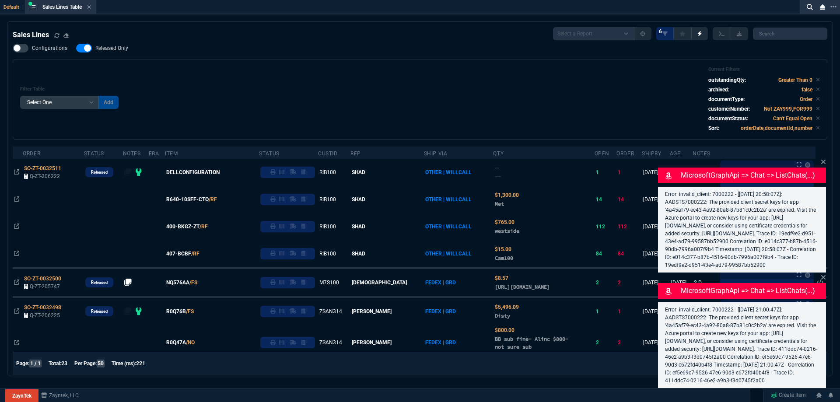
click at [105, 48] on span "Released Only" at bounding box center [111, 48] width 33 height 7
click at [76, 48] on input "Released Only" at bounding box center [76, 48] width 0 height 0
checkbox input "false"
click at [290, 73] on div "Filter Table Select One Add Filter () Age () ATS () Cond (itemVariantCode) Cust…" at bounding box center [420, 99] width 800 height 66
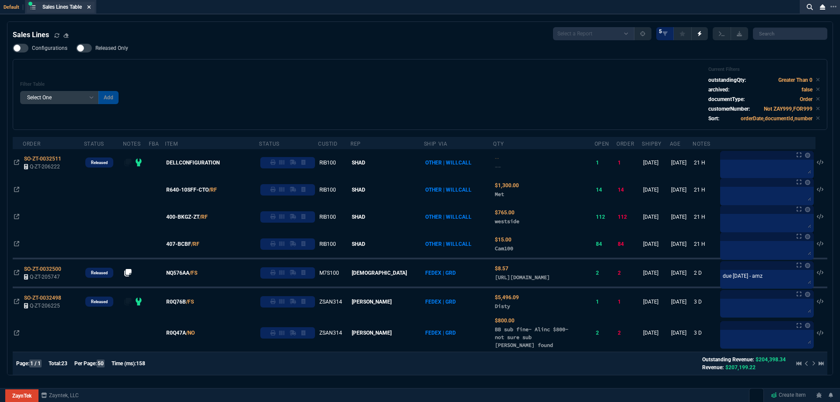
click at [91, 10] on fa-icon at bounding box center [89, 7] width 4 height 6
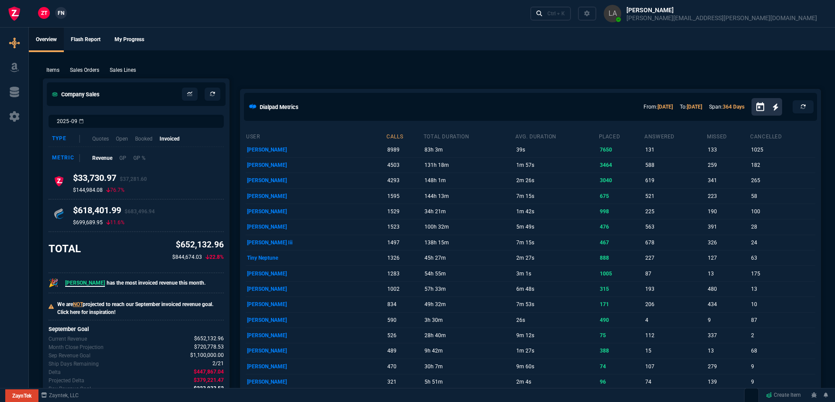
click at [61, 13] on span "FN" at bounding box center [61, 13] width 7 height 8
click at [49, 14] on link "ZT" at bounding box center [44, 13] width 12 height 12
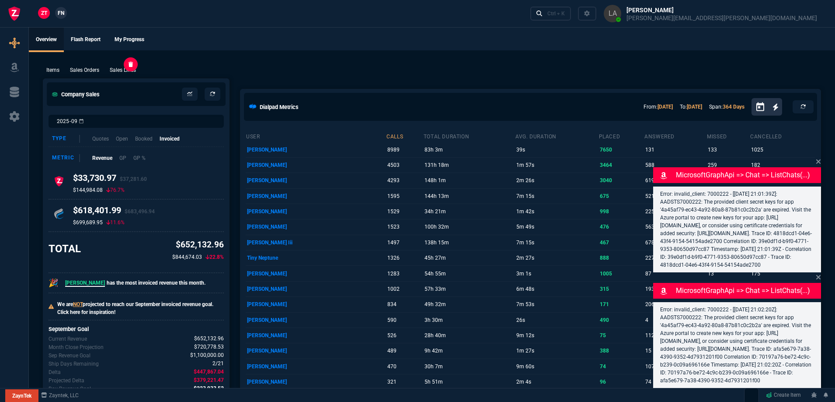
click at [124, 69] on p "Sales Lines" at bounding box center [123, 70] width 26 height 8
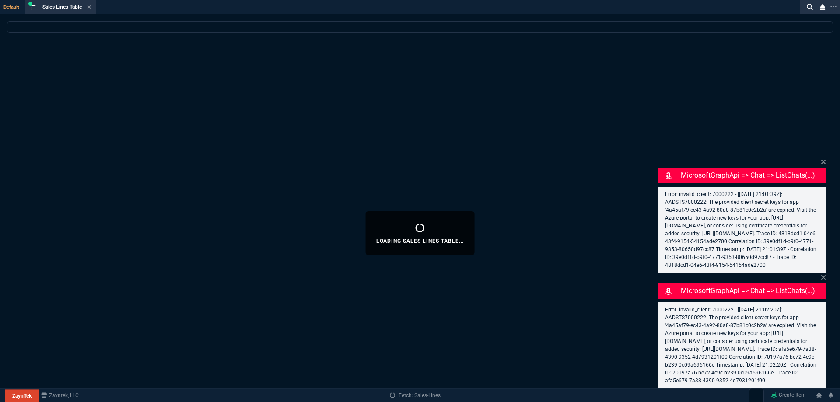
select select
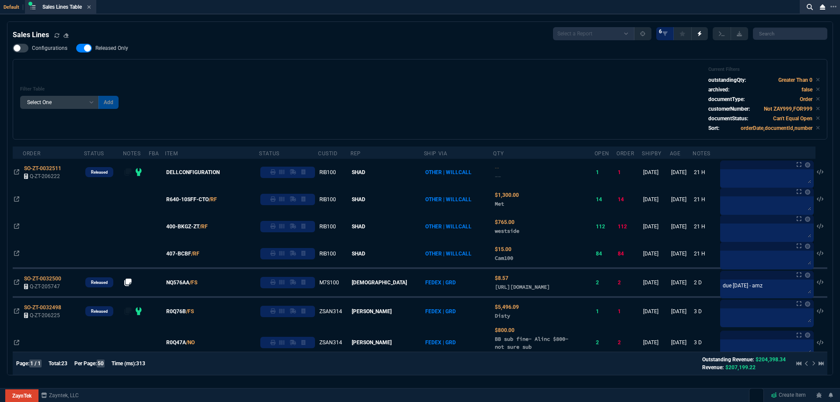
drag, startPoint x: 104, startPoint y: 47, endPoint x: 255, endPoint y: 65, distance: 152.8
click at [104, 47] on span "Released Only" at bounding box center [111, 48] width 33 height 7
click at [76, 48] on input "Released Only" at bounding box center [76, 48] width 0 height 0
checkbox input "false"
click at [255, 65] on div "Filter Table Select One Add Filter () Age () ATS () Cond (itemVariantCode) Cust…" at bounding box center [420, 99] width 814 height 80
